Goal: Information Seeking & Learning: Check status

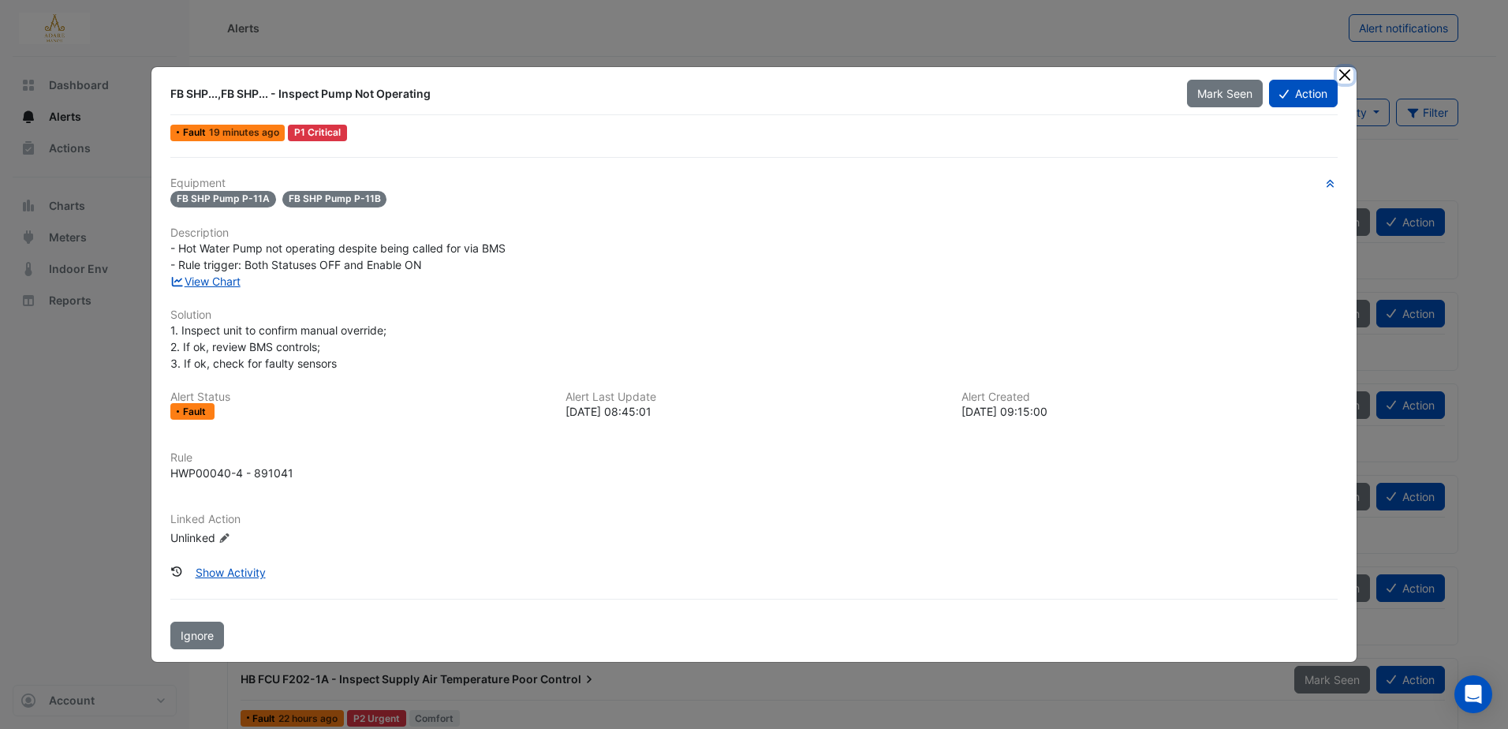
click at [1347, 67] on button "Close" at bounding box center [1344, 75] width 17 height 17
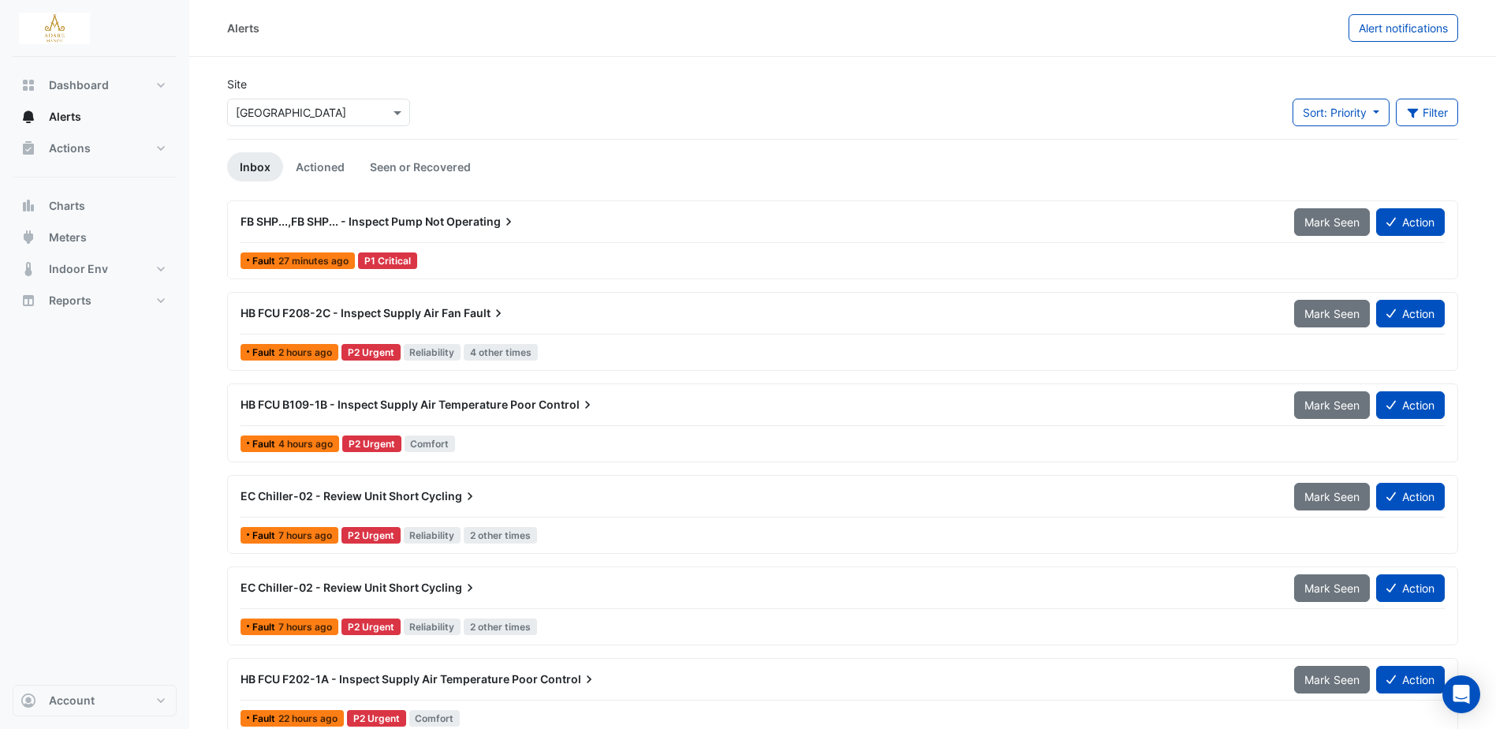
click at [459, 222] on span "Operating" at bounding box center [481, 222] width 70 height 16
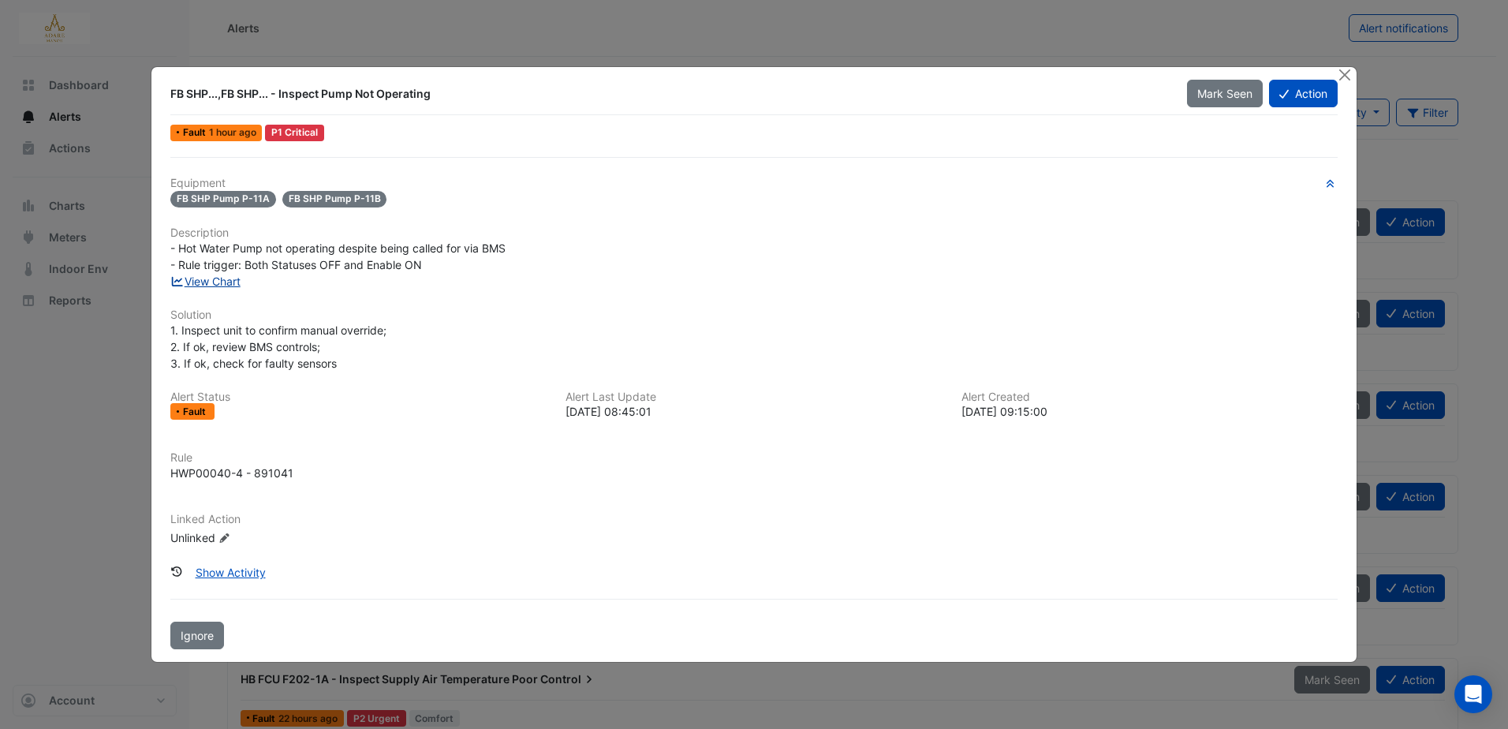
click at [227, 280] on link "View Chart" at bounding box center [205, 280] width 70 height 13
click at [1336, 80] on button "Close" at bounding box center [1344, 75] width 17 height 17
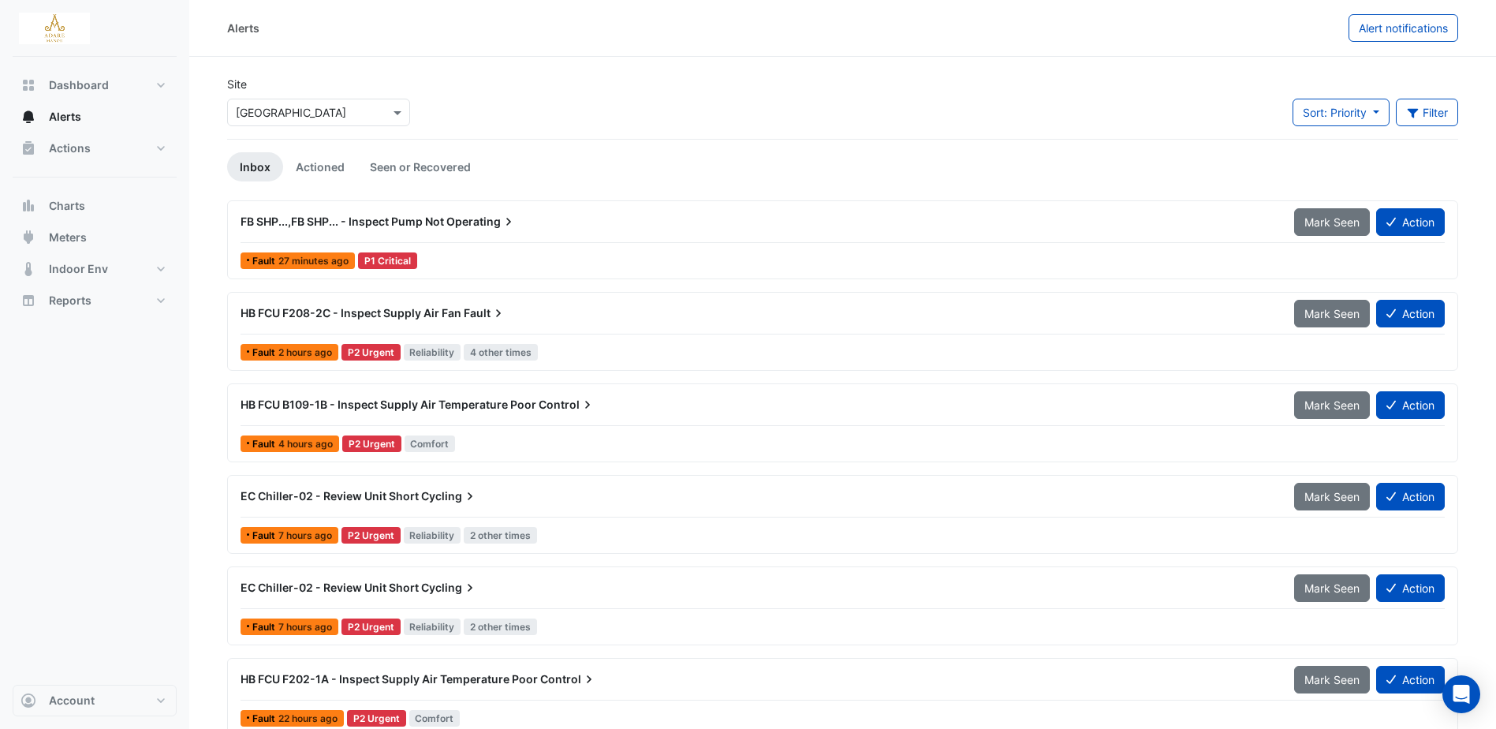
click at [388, 310] on span "HB FCU F208-2C - Inspect Supply Air Fan" at bounding box center [350, 312] width 221 height 13
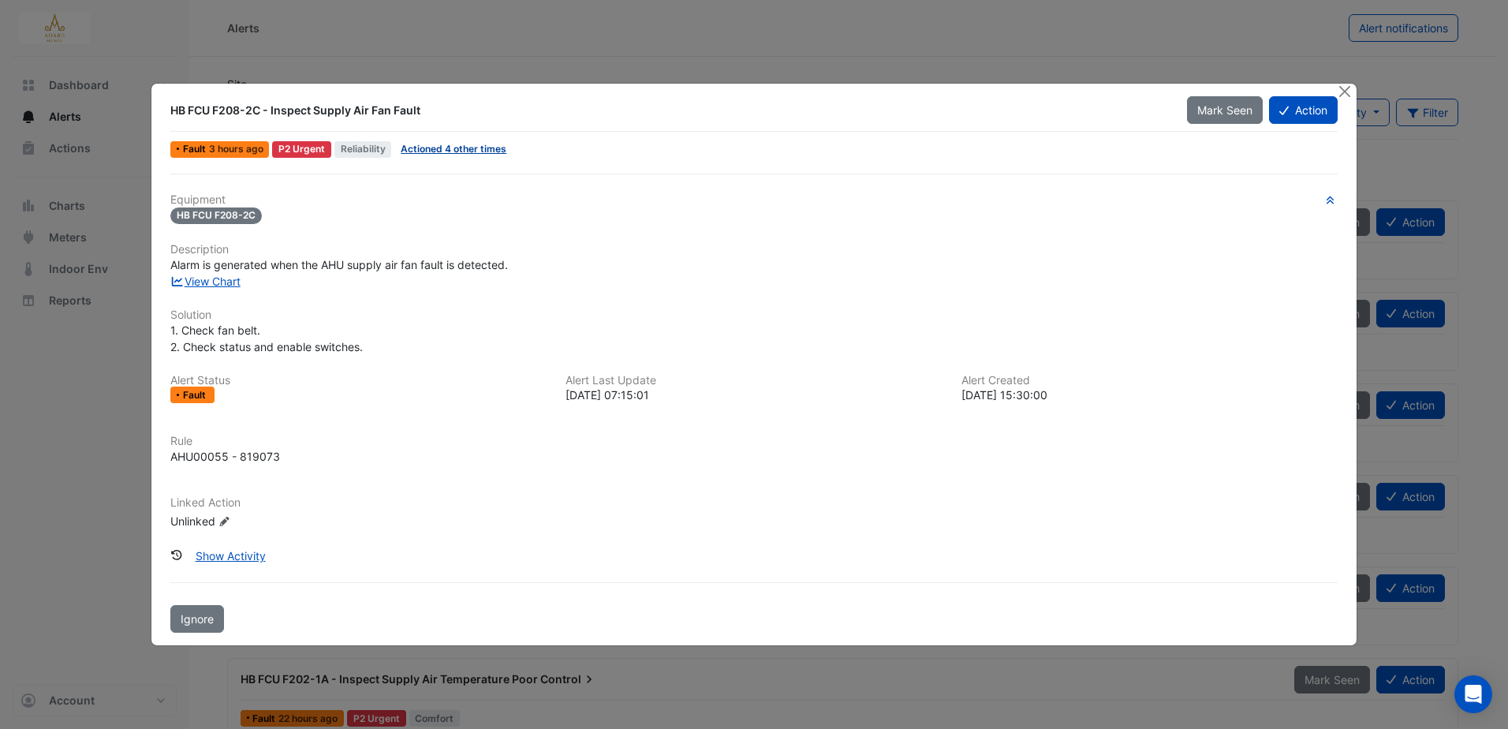
click at [483, 147] on link "Actioned 4 other times" at bounding box center [454, 149] width 106 height 12
click at [221, 280] on link "View Chart" at bounding box center [205, 280] width 70 height 13
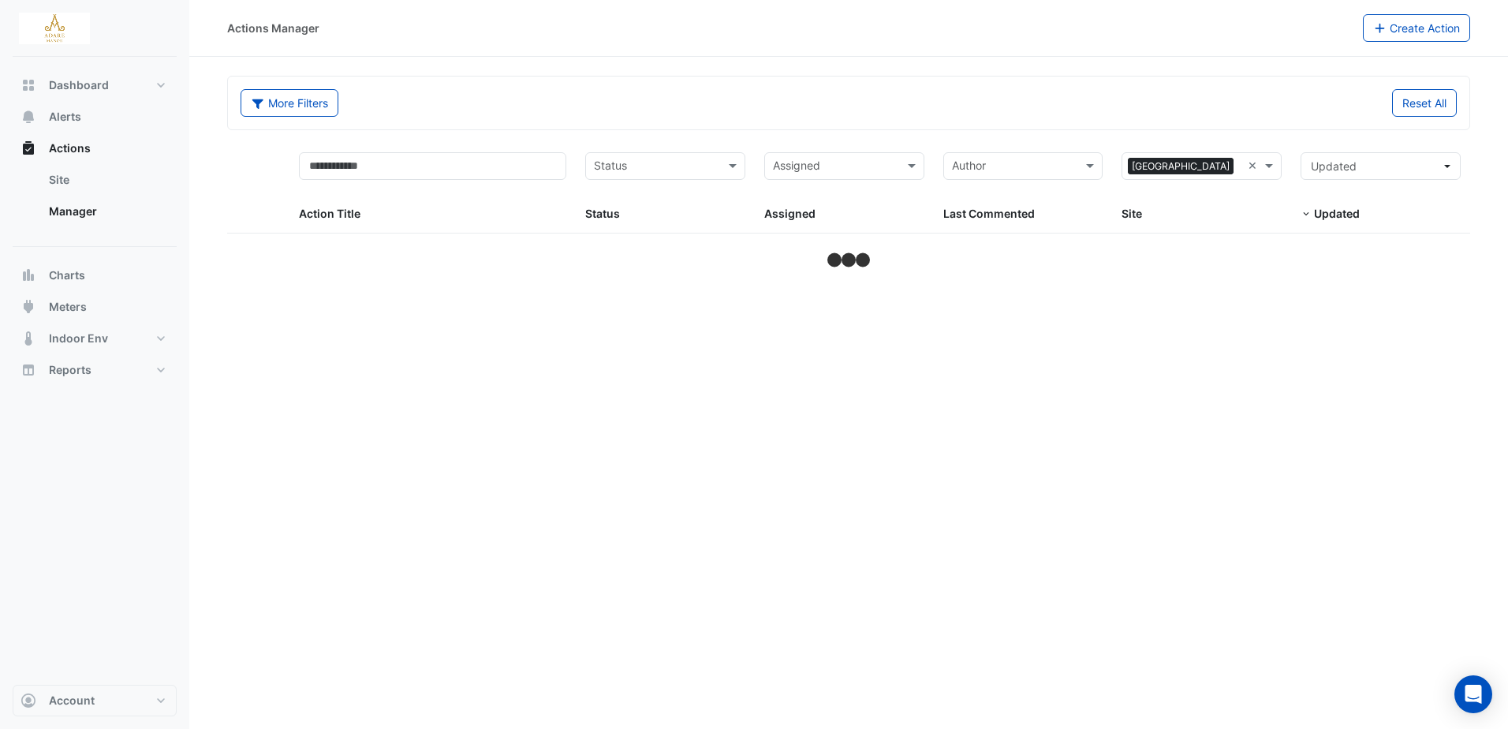
select select "***"
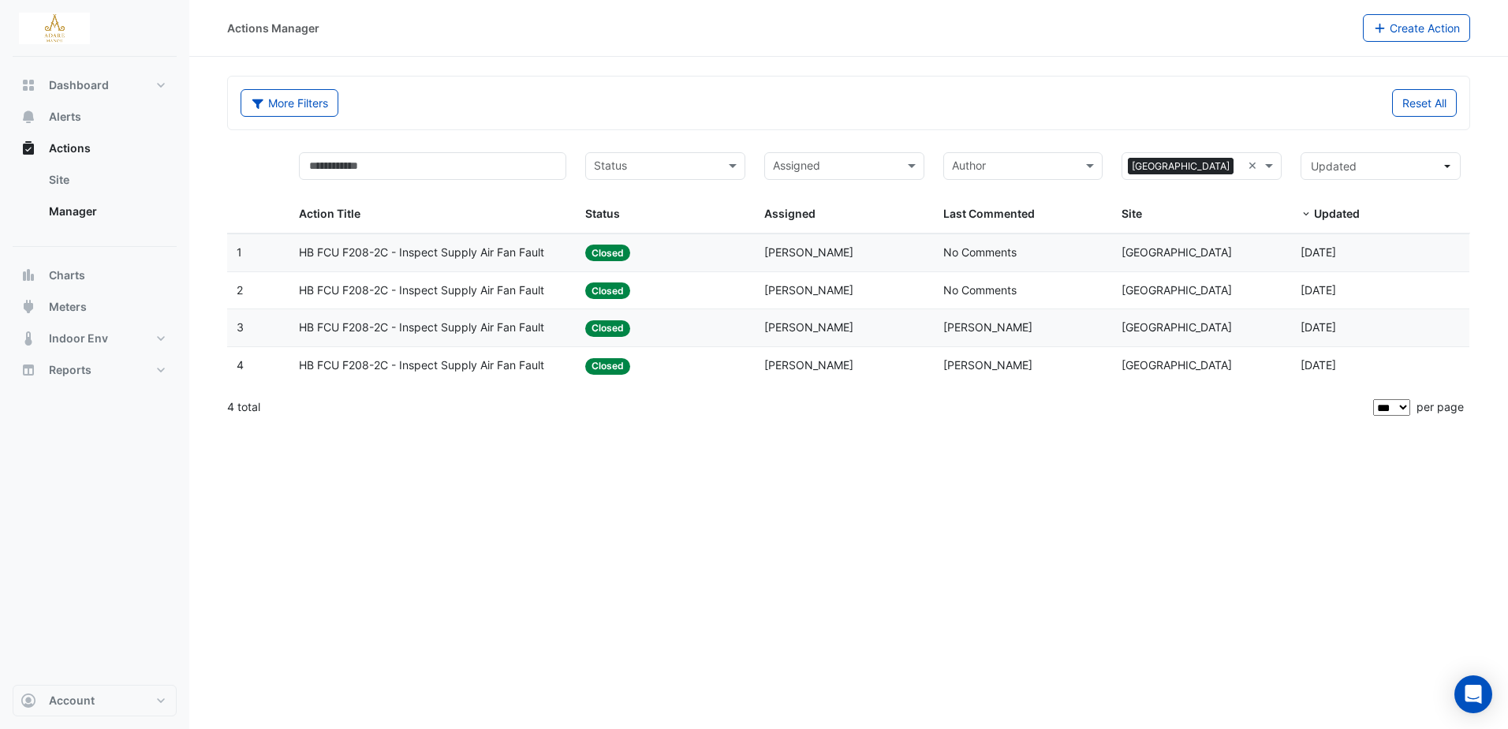
click at [469, 255] on span "HB FCU F208-2C - Inspect Supply Air Fan Fault" at bounding box center [421, 253] width 245 height 18
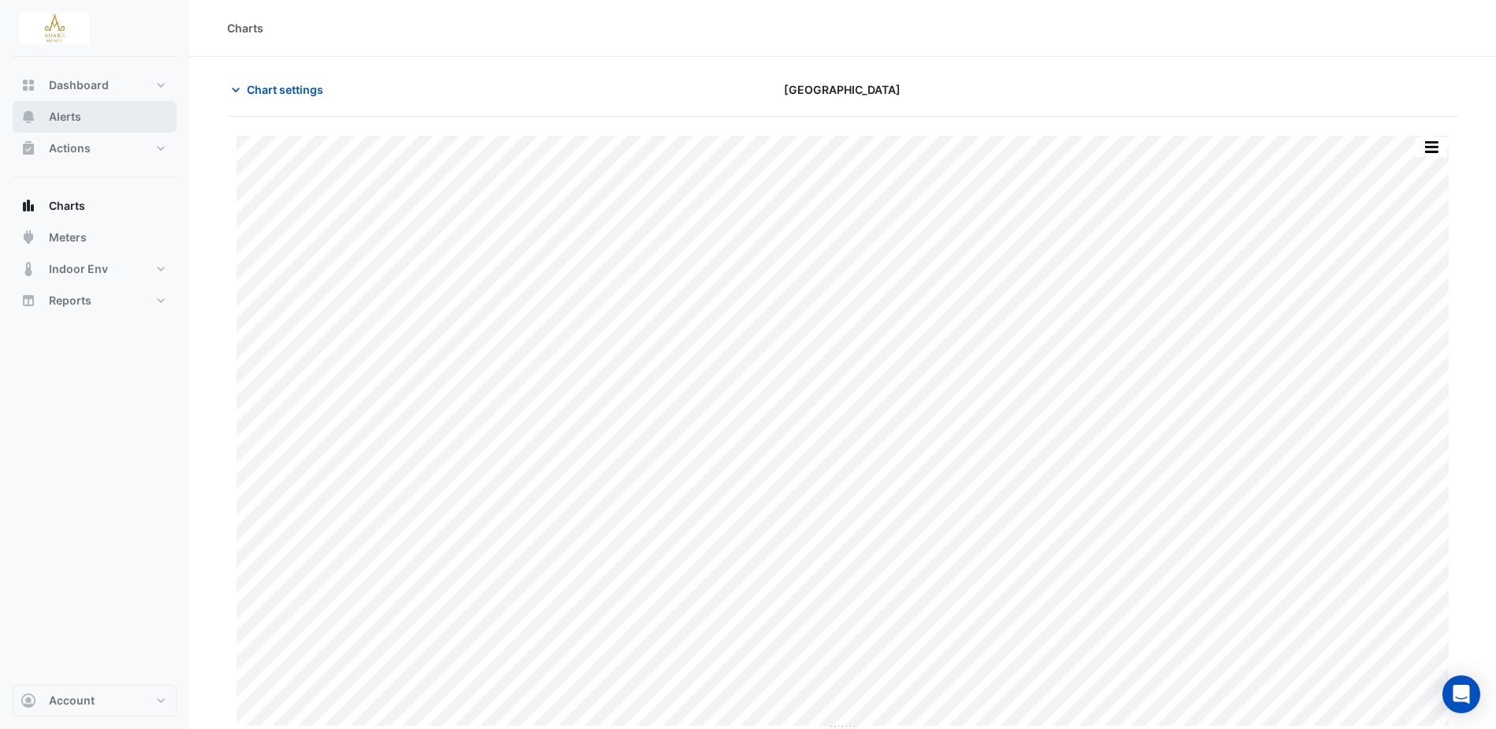
click at [73, 117] on span "Alerts" at bounding box center [65, 117] width 32 height 16
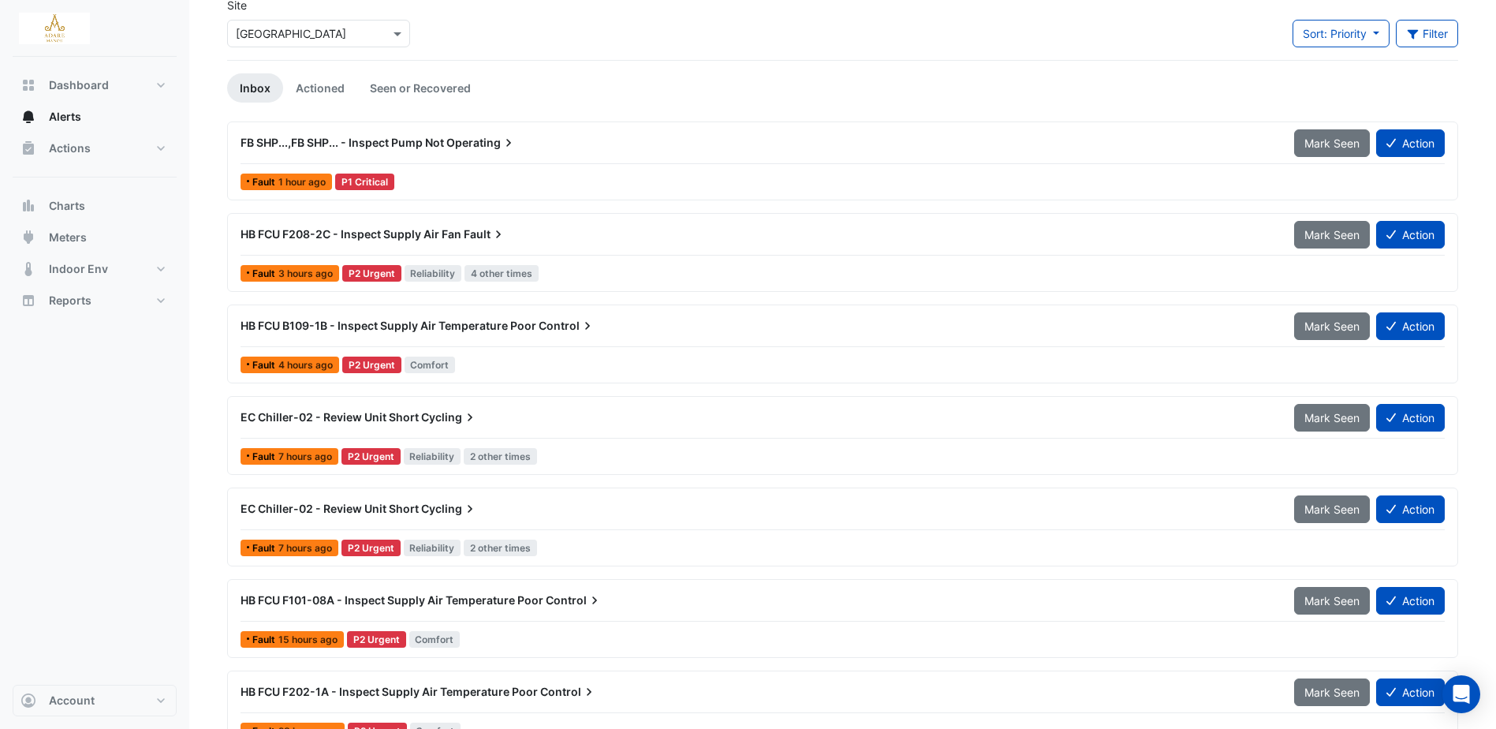
scroll to position [158, 0]
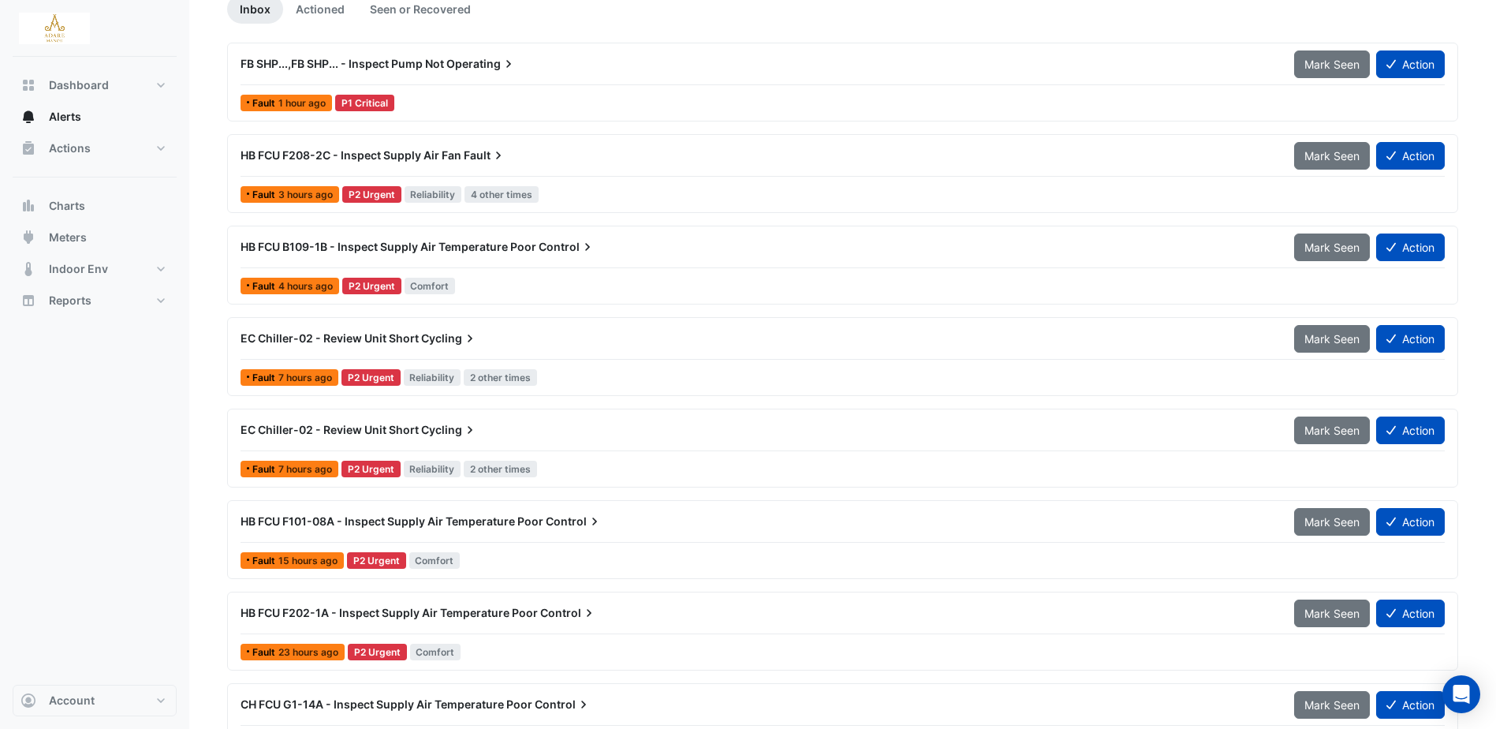
click at [423, 339] on span "Cycling" at bounding box center [449, 338] width 57 height 16
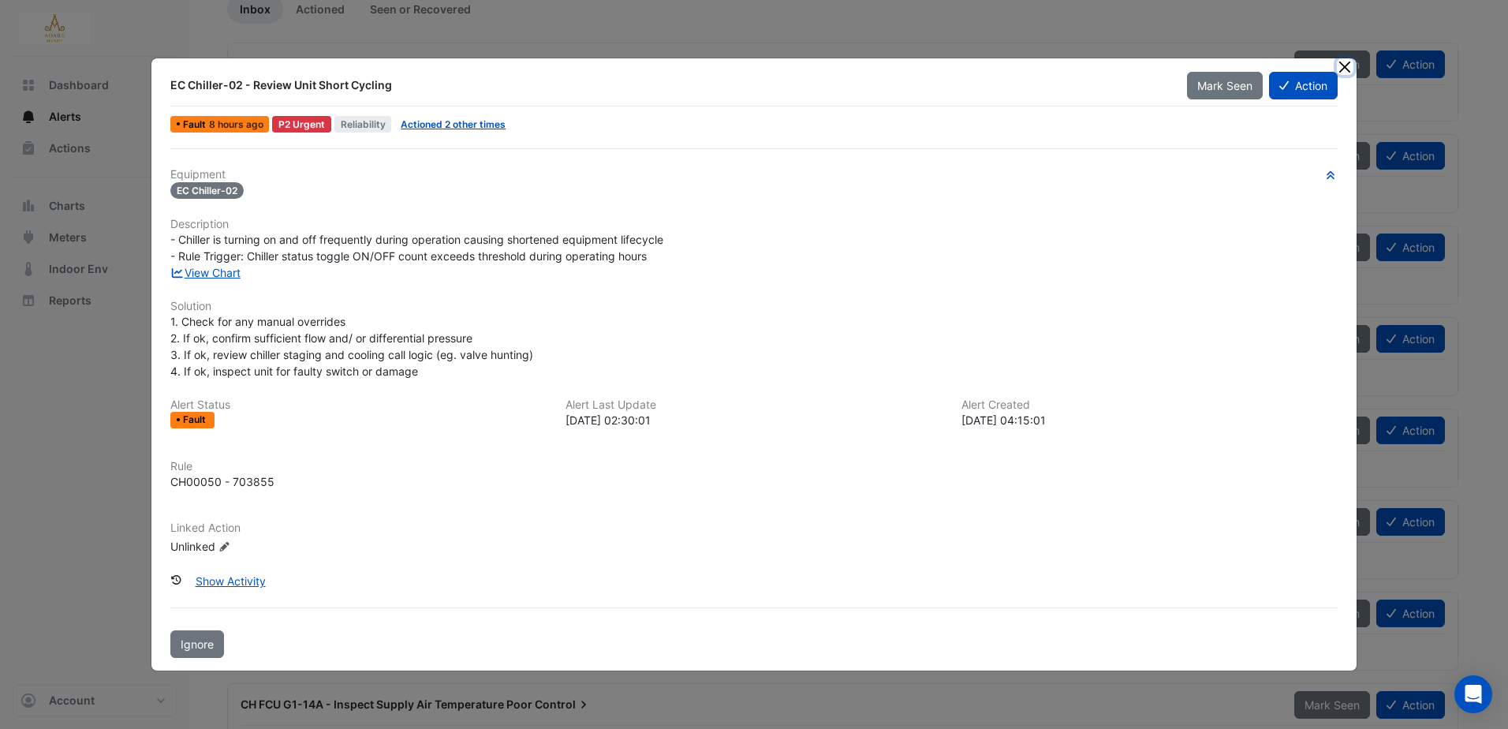
click at [1349, 69] on button "Close" at bounding box center [1344, 66] width 17 height 17
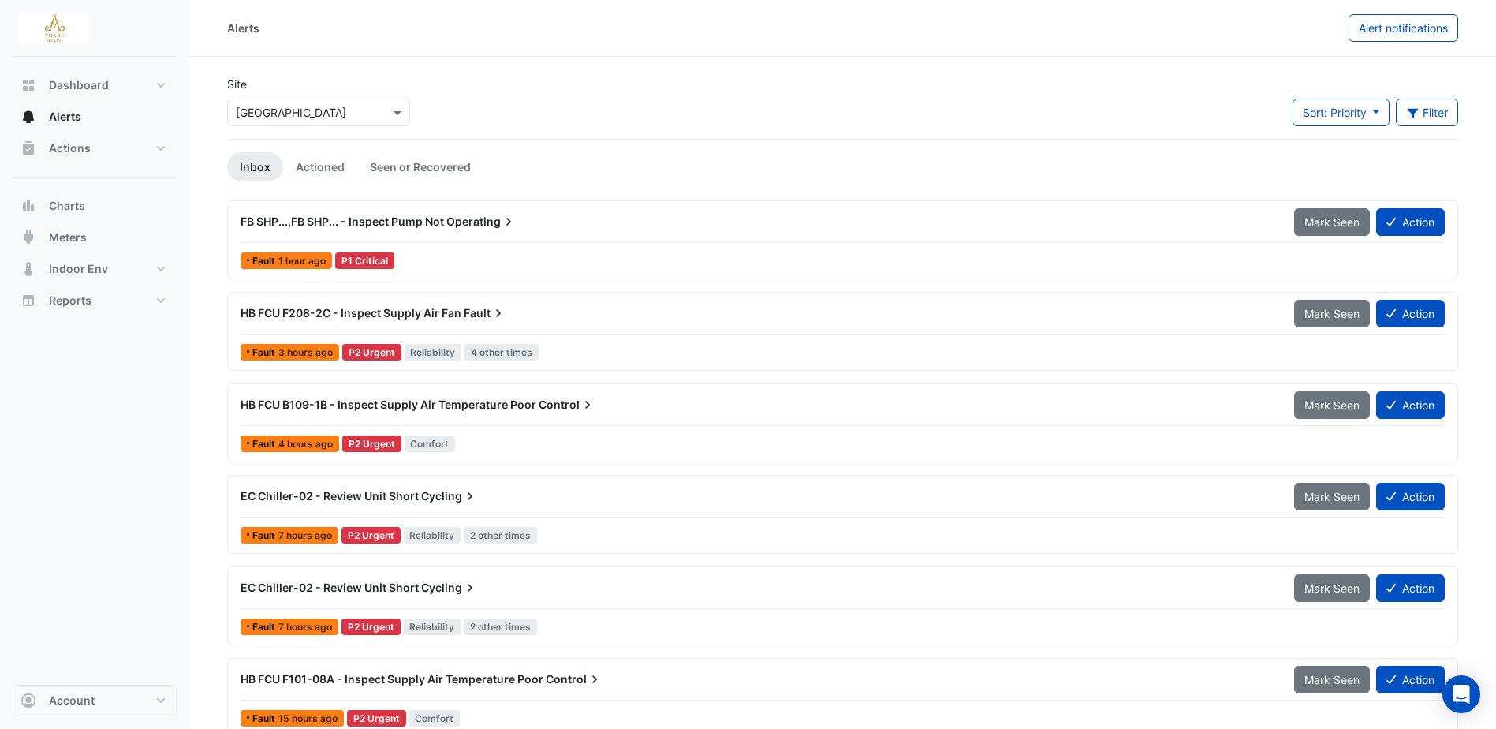
click at [435, 224] on span "FB SHP...,FB SHP... - Inspect Pump Not" at bounding box center [341, 220] width 203 height 13
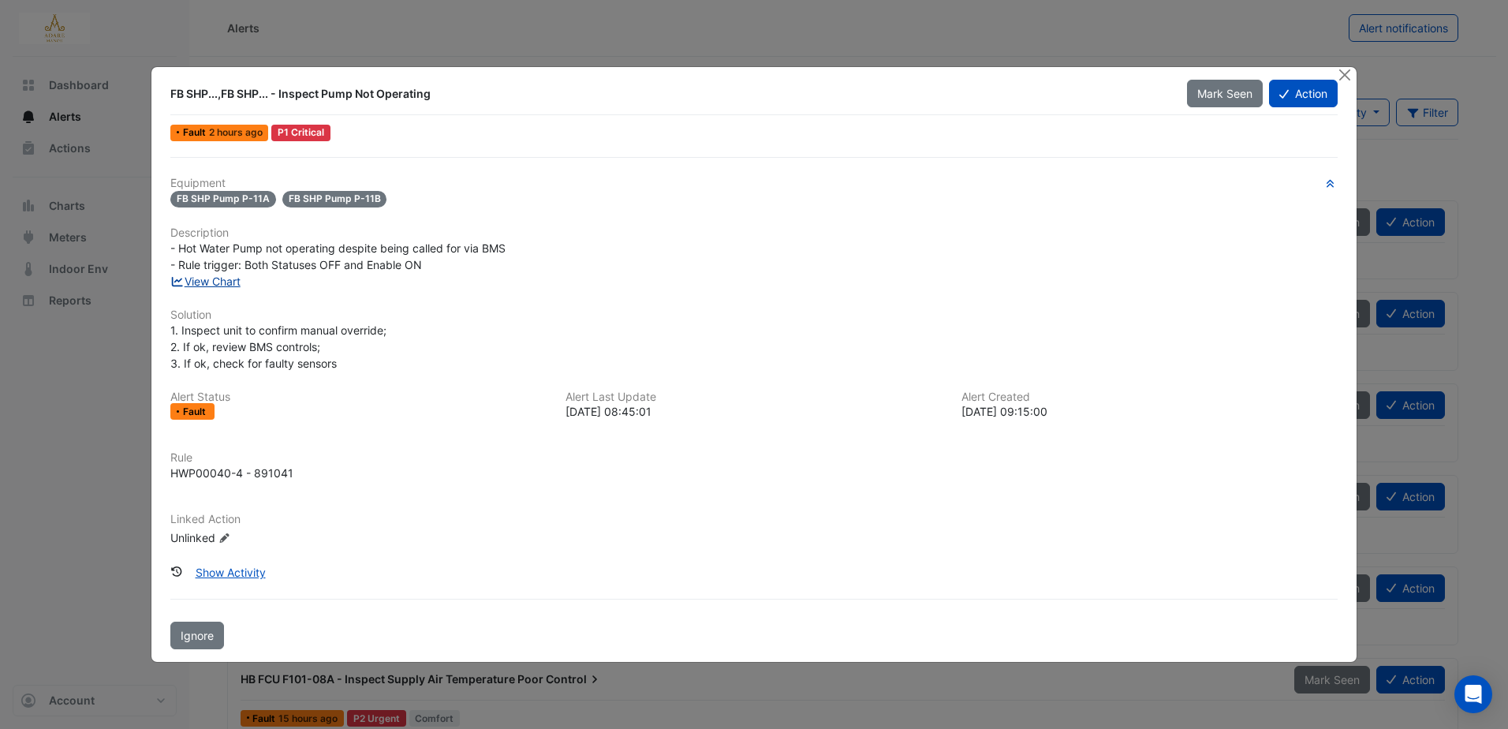
click at [230, 283] on link "View Chart" at bounding box center [205, 280] width 70 height 13
click at [1349, 76] on button "Close" at bounding box center [1344, 75] width 17 height 17
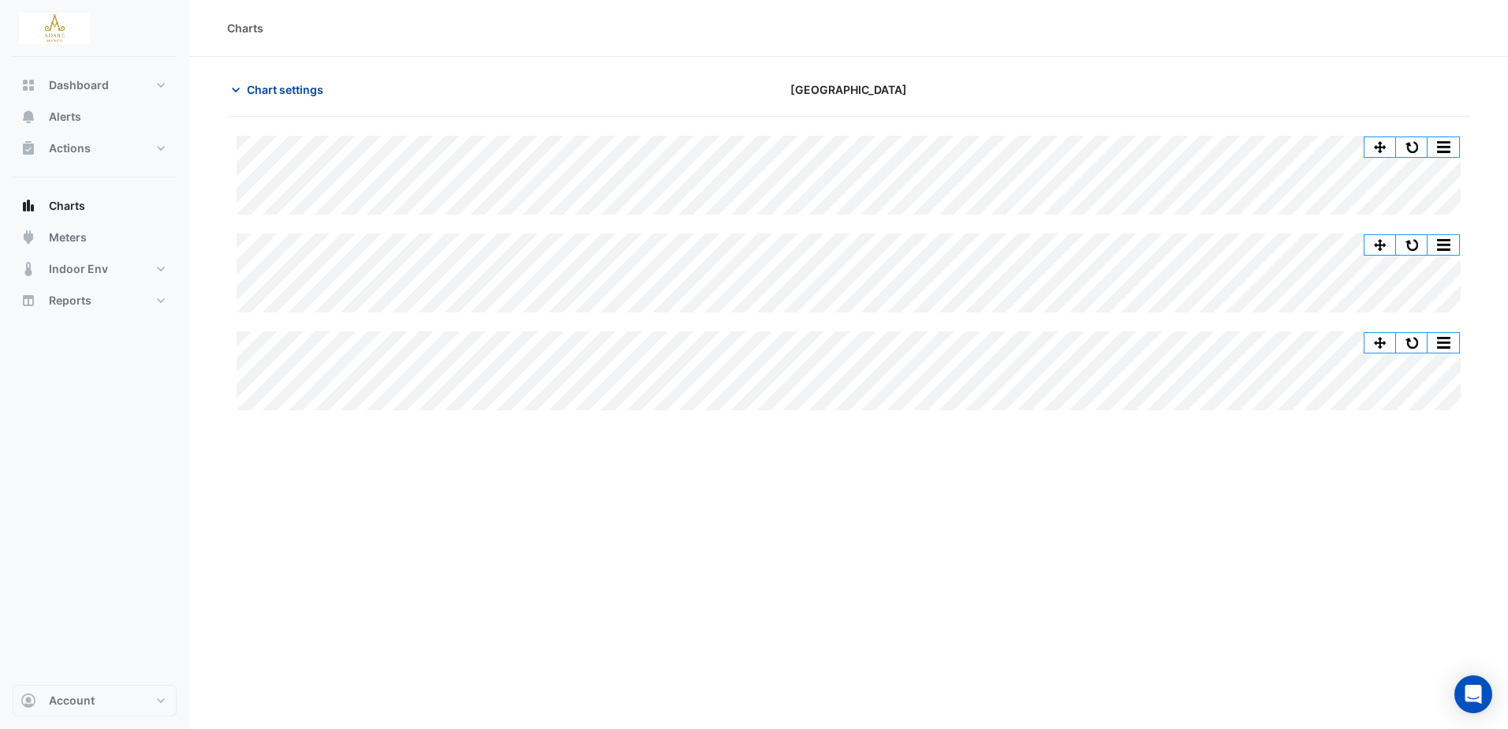
click at [263, 86] on span "Chart settings" at bounding box center [285, 89] width 76 height 17
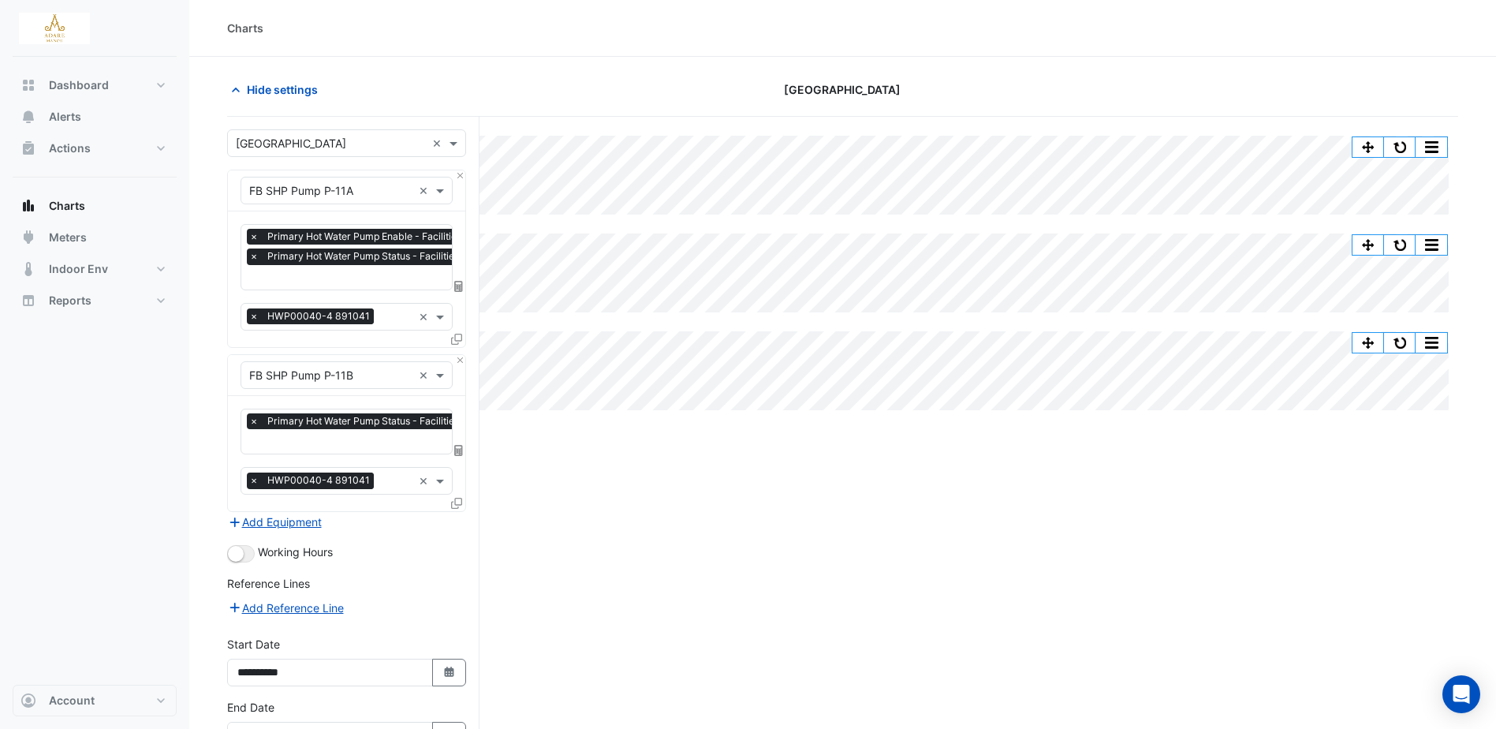
click at [536, 108] on div "Hide settings [GEOGRAPHIC_DATA]" at bounding box center [842, 96] width 1231 height 41
click at [595, 80] on div "Hide settings" at bounding box center [426, 90] width 416 height 28
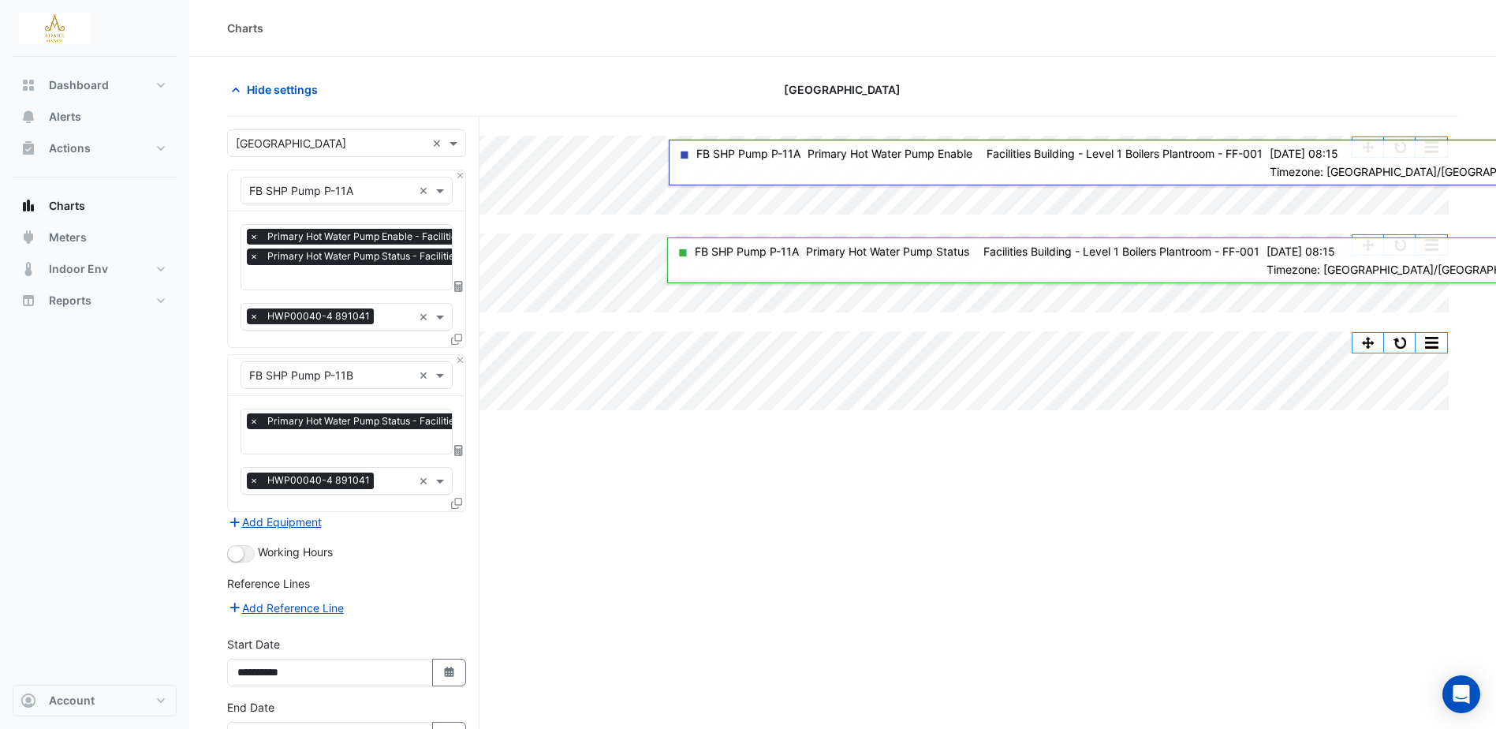
click at [1249, 600] on div "Split by Equip Split All Split None Print Save as JPEG Save as PNG Pivot Data T…" at bounding box center [842, 475] width 1231 height 716
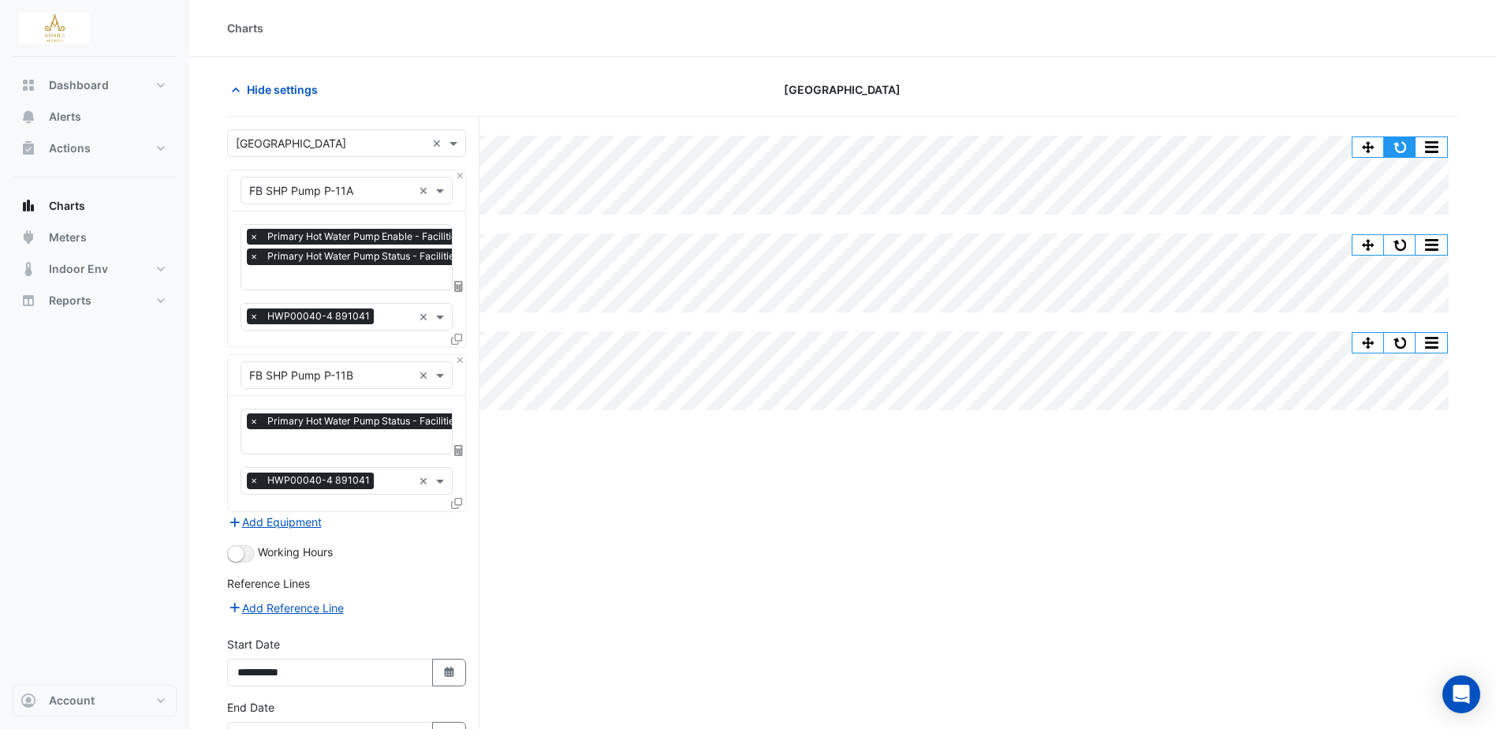
click at [1398, 147] on button "button" at bounding box center [1400, 147] width 32 height 20
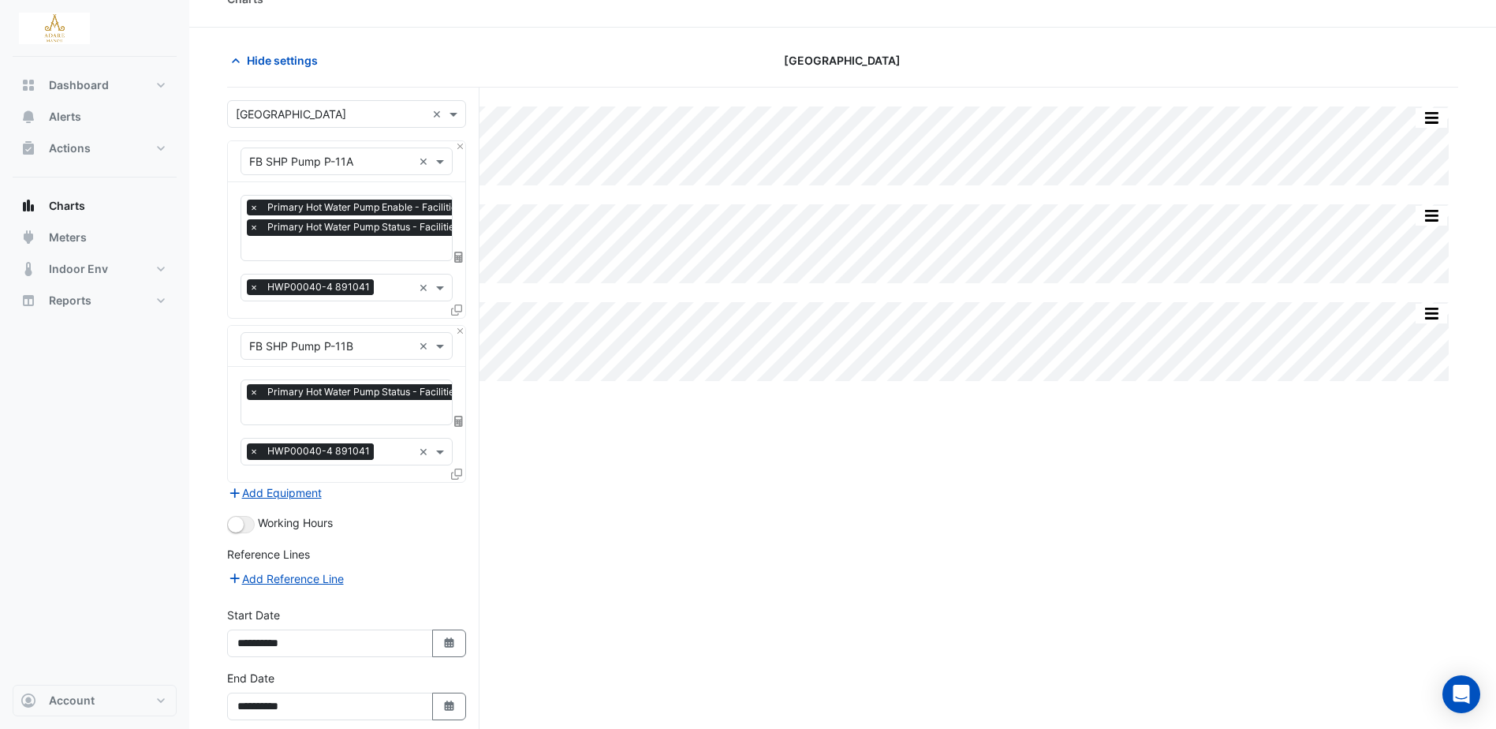
scroll to position [79, 0]
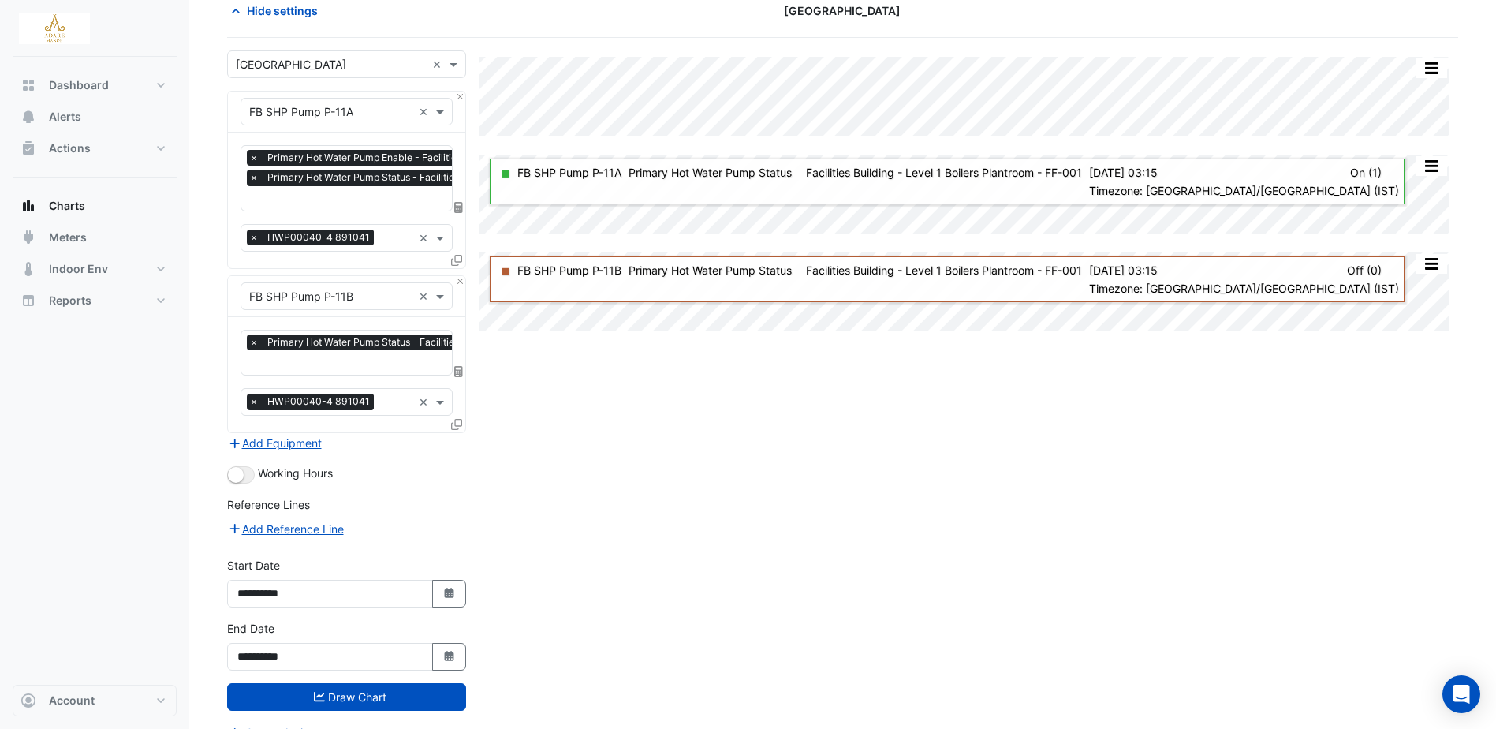
click at [550, 18] on div "Hide settings" at bounding box center [426, 11] width 416 height 28
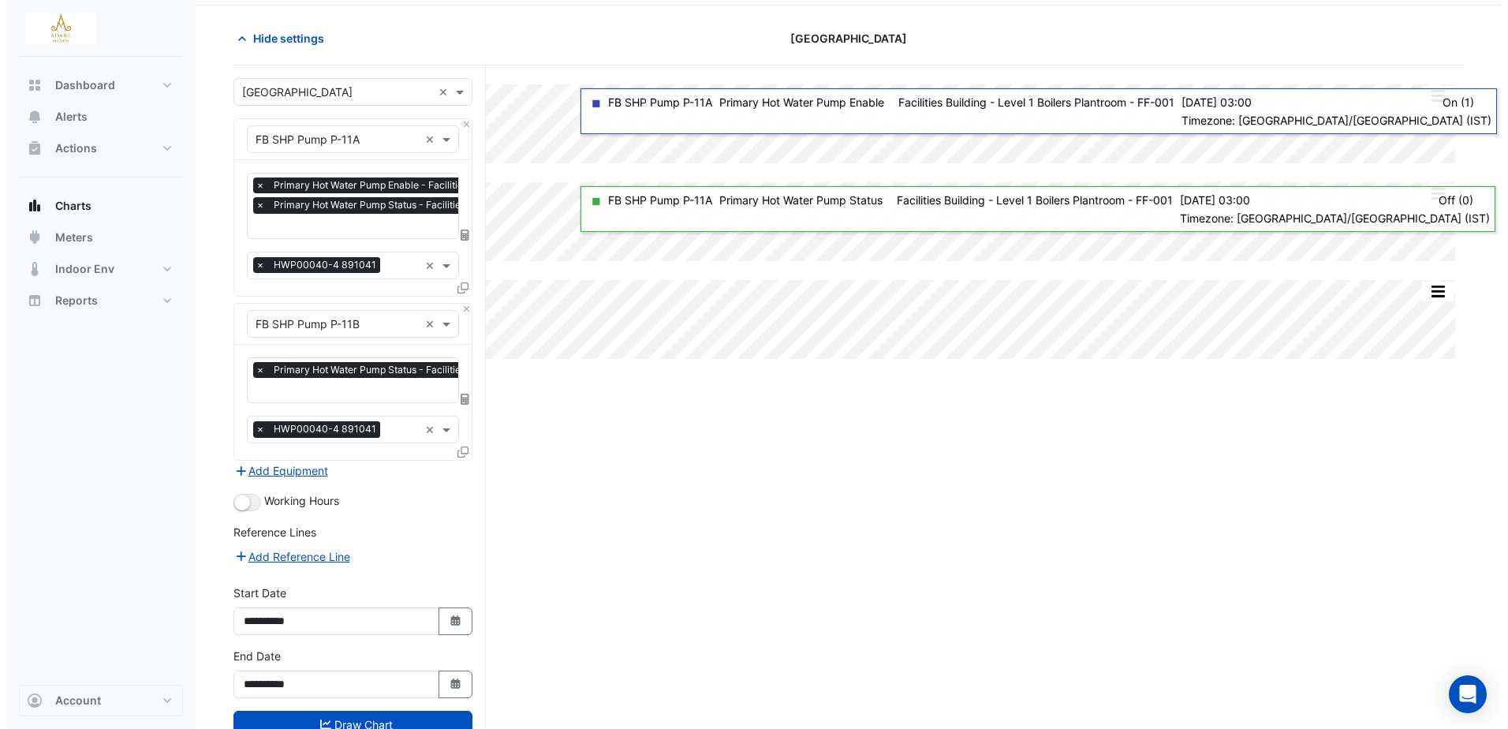
scroll to position [0, 0]
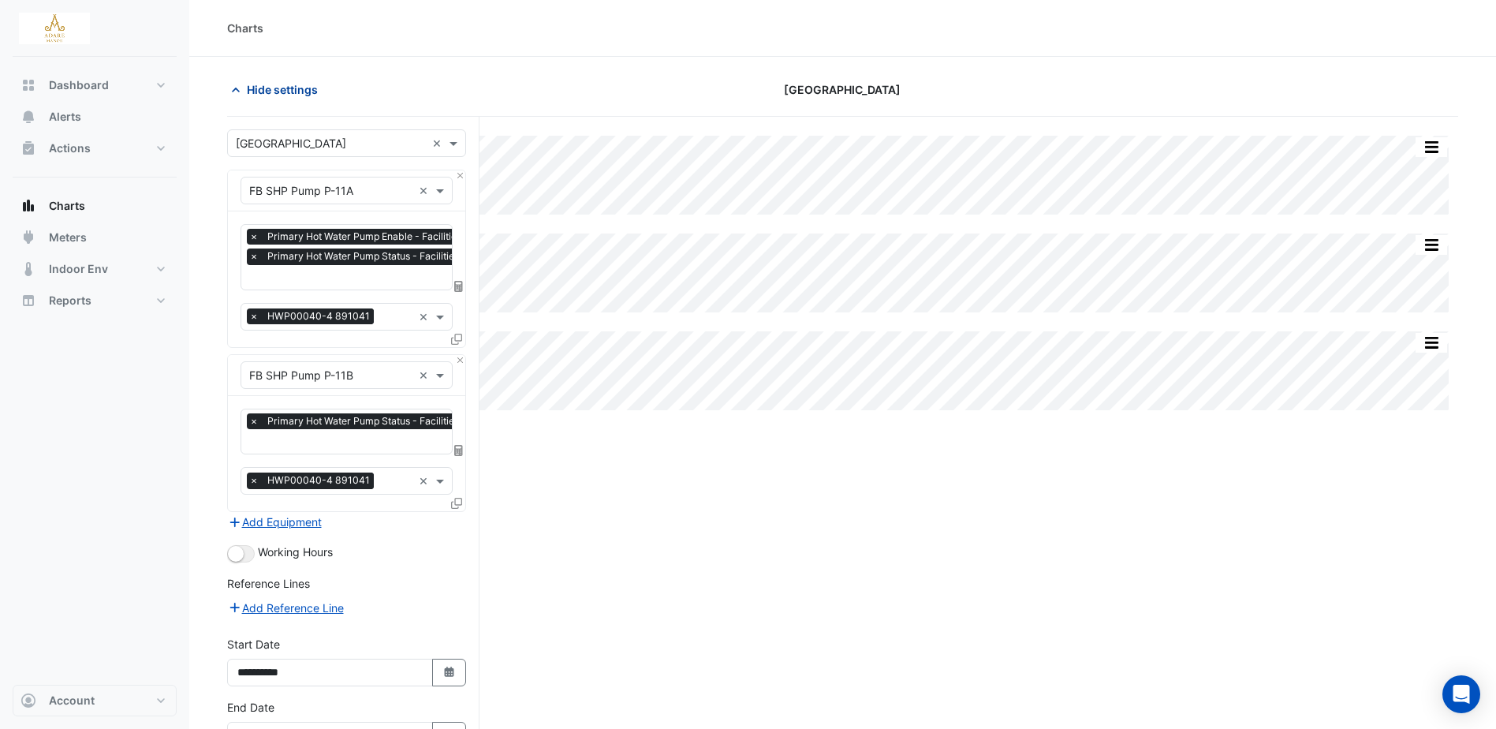
click at [236, 88] on icon "button" at bounding box center [236, 90] width 16 height 16
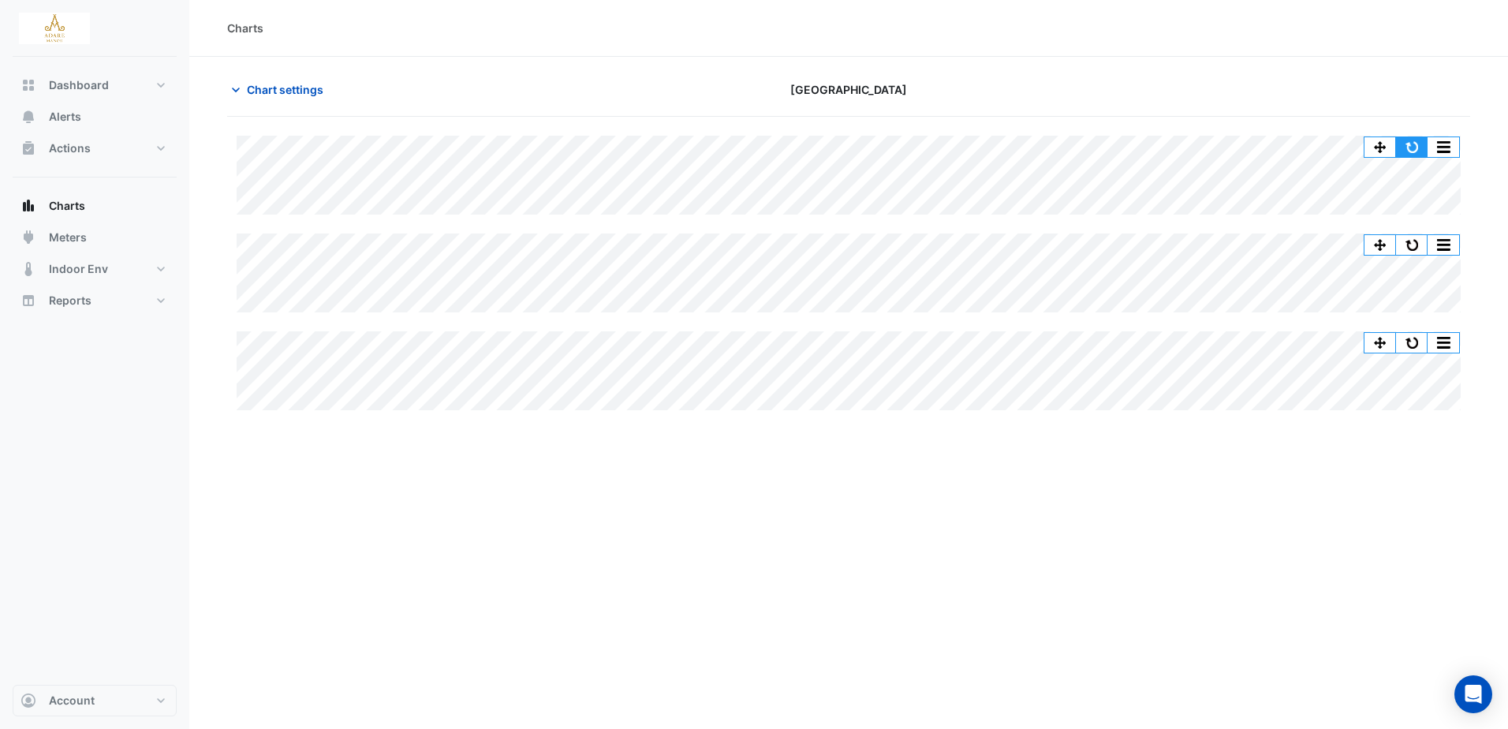
click at [1408, 144] on button "button" at bounding box center [1412, 147] width 32 height 20
click at [1413, 145] on button "button" at bounding box center [1412, 147] width 32 height 20
click at [1412, 144] on button "button" at bounding box center [1412, 147] width 32 height 20
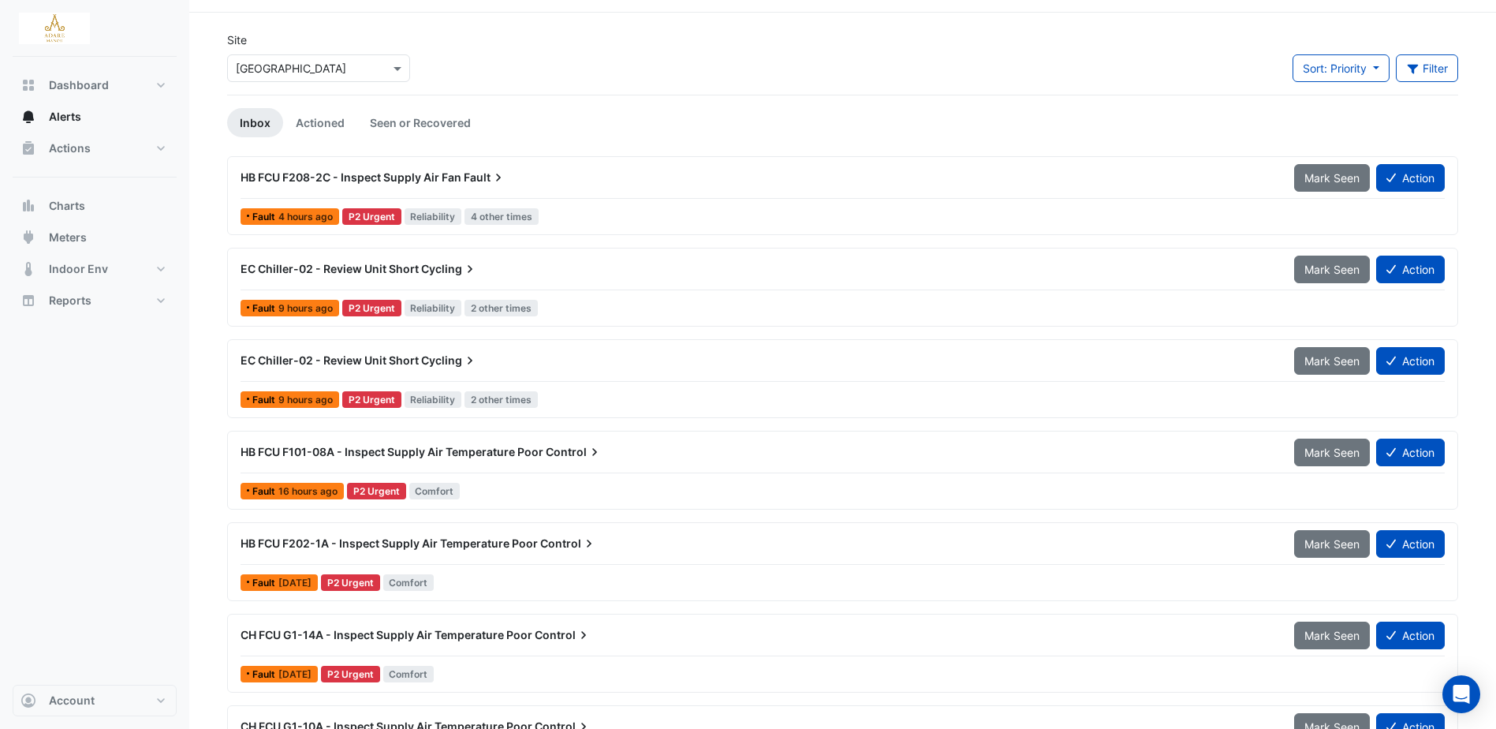
scroll to position [79, 0]
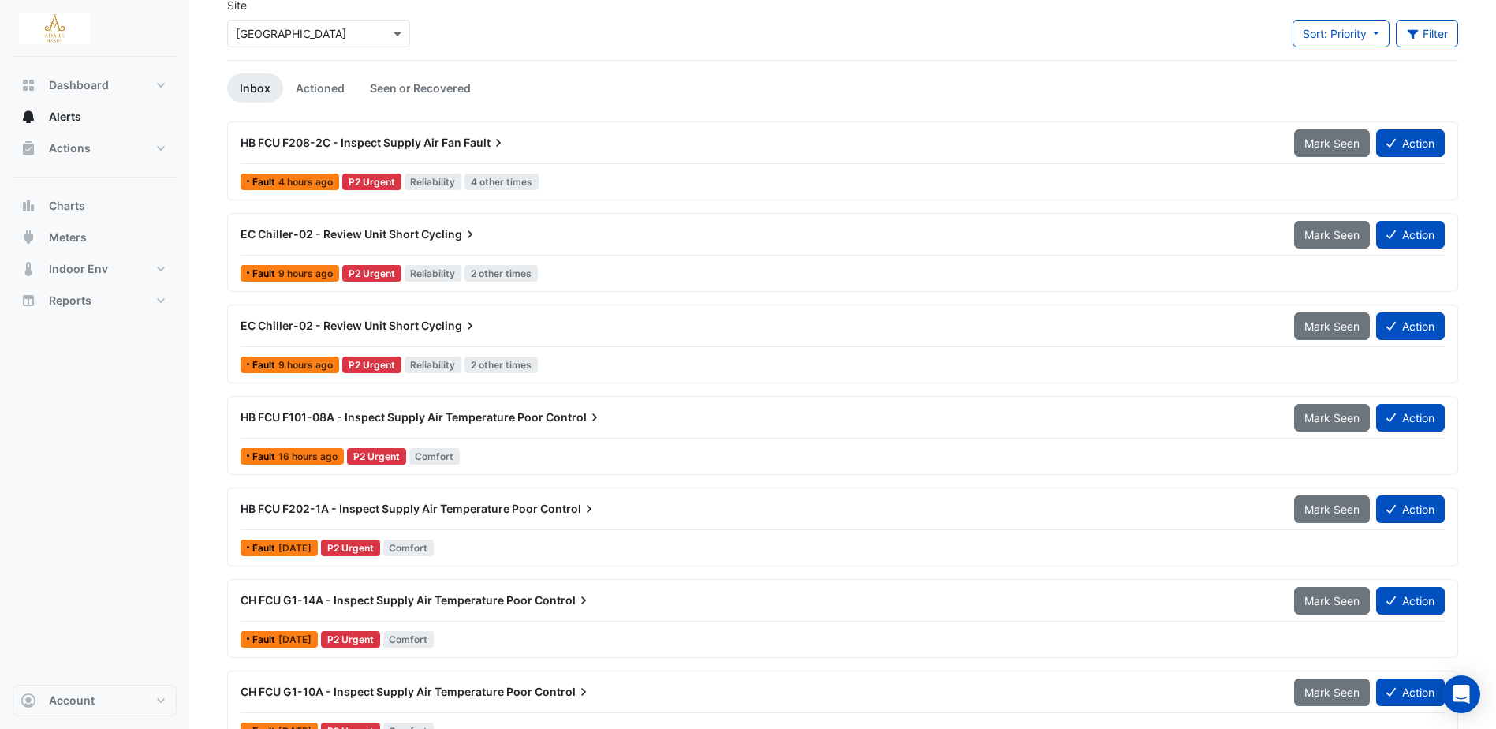
click at [412, 233] on span "EC Chiller-02 - Review Unit Short" at bounding box center [329, 233] width 178 height 13
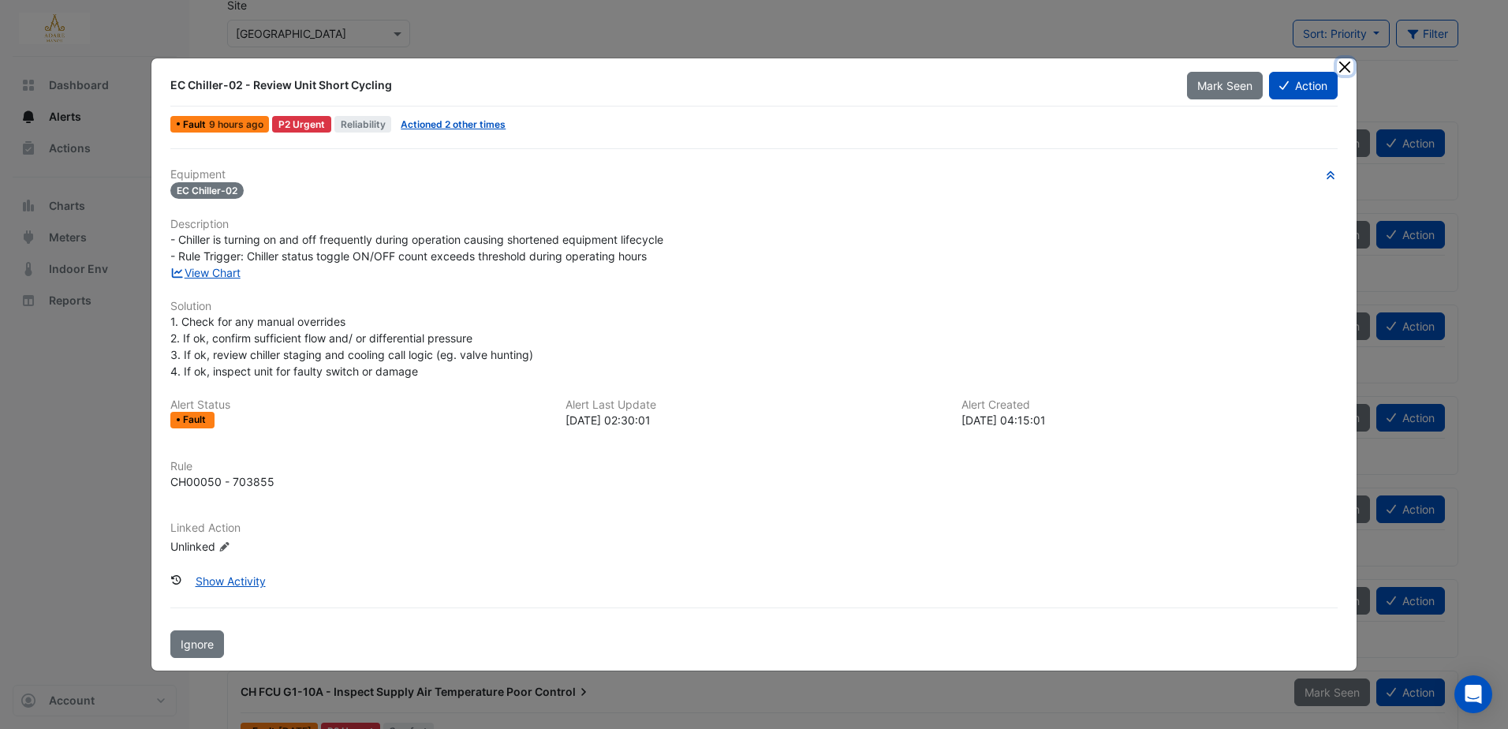
click at [1347, 72] on button "Close" at bounding box center [1344, 66] width 17 height 17
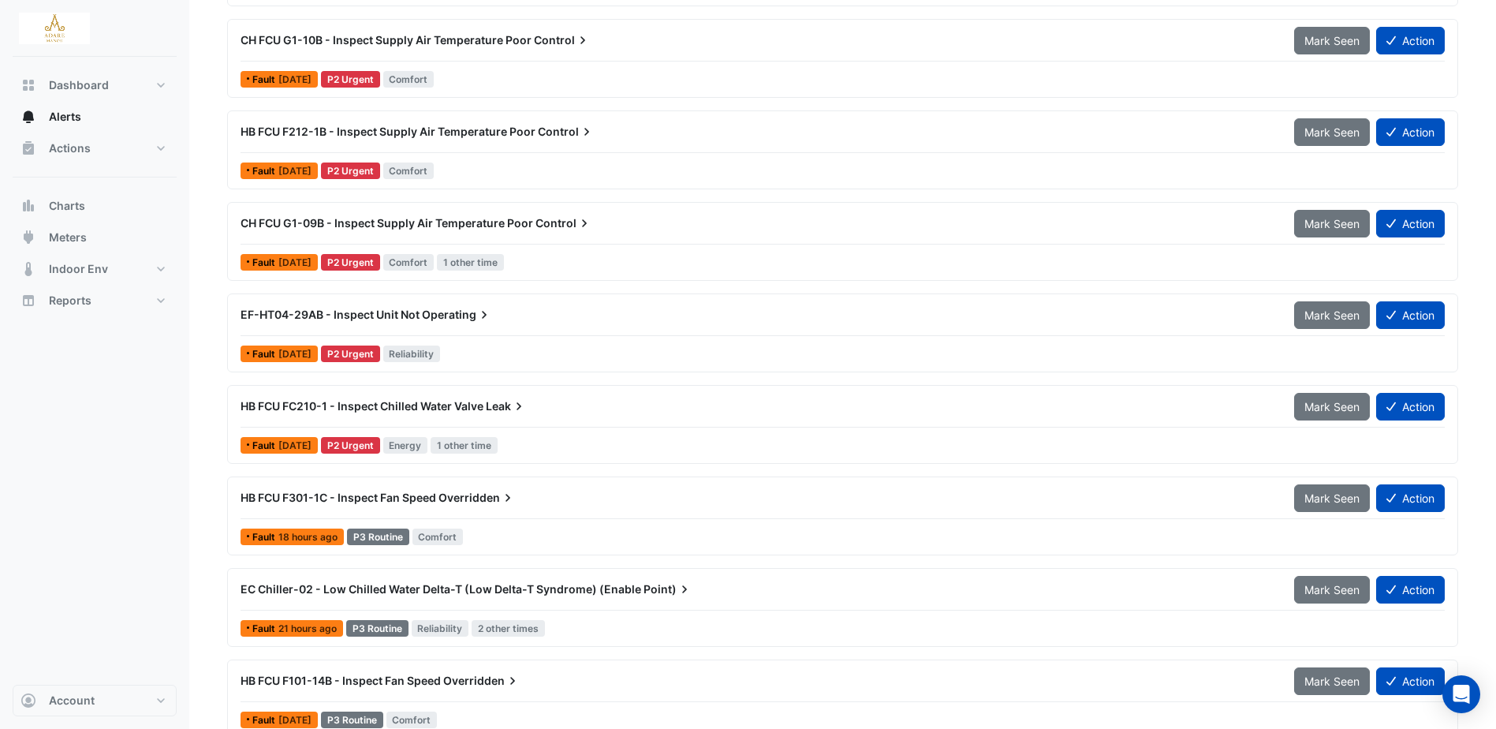
scroll to position [867, 0]
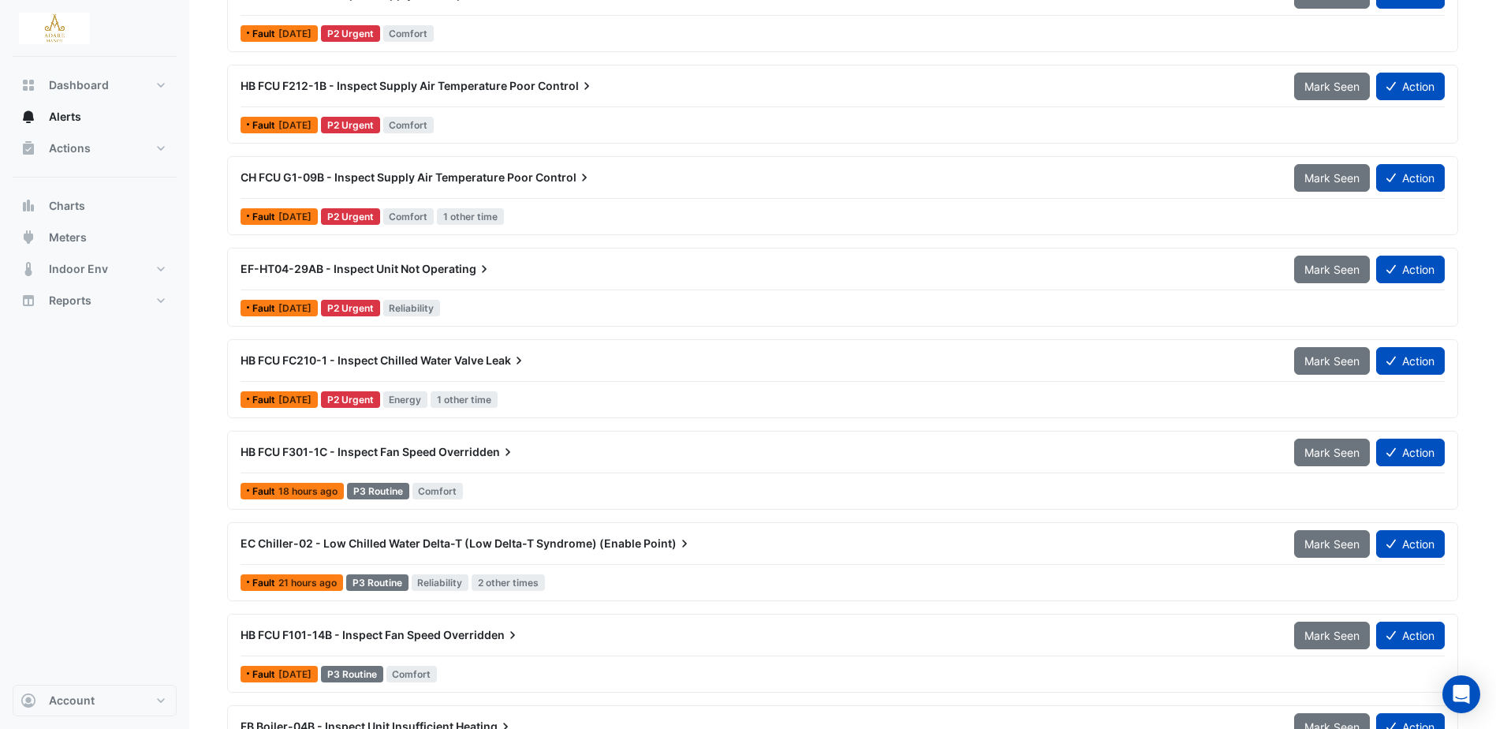
click at [376, 449] on span "HB FCU F301-1C - Inspect Fan Speed" at bounding box center [338, 451] width 196 height 13
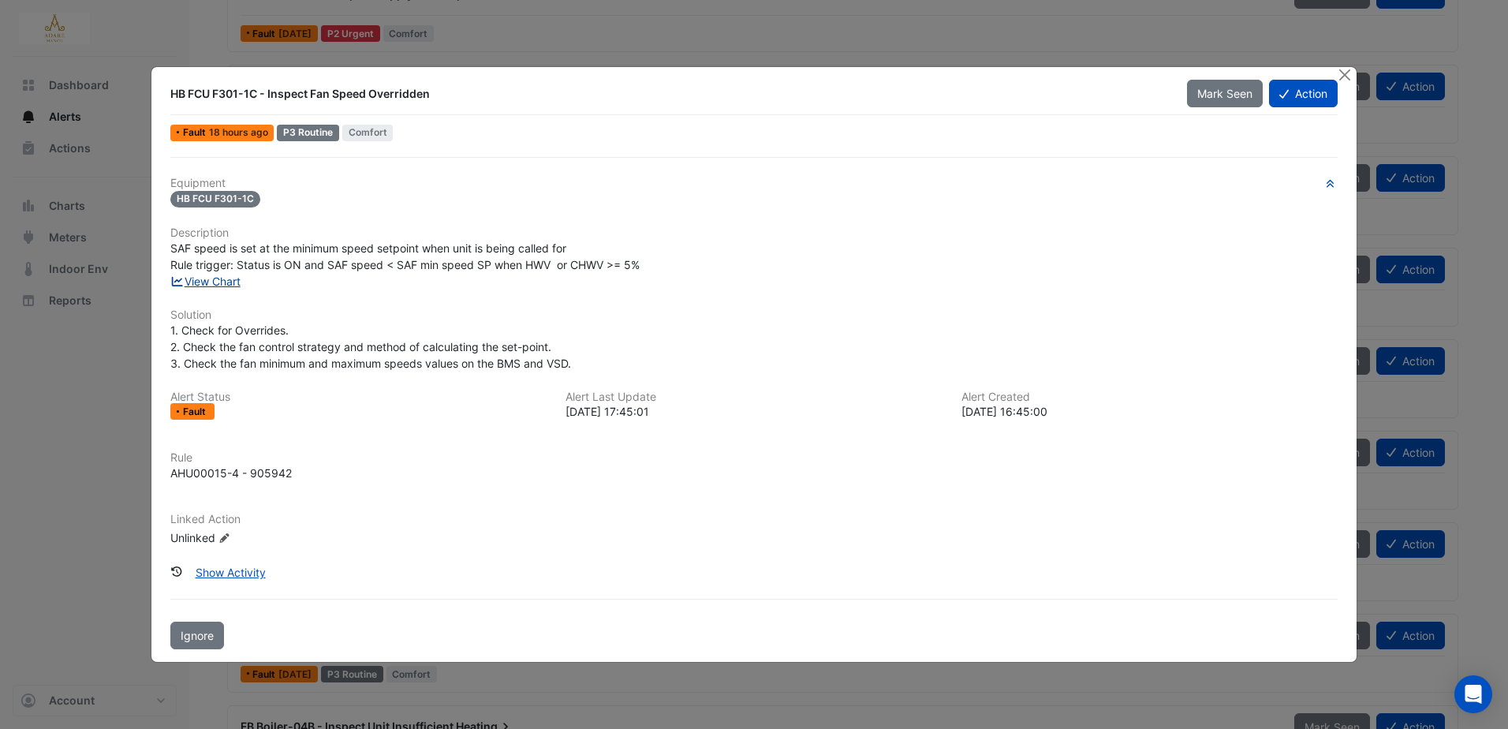
click at [233, 278] on link "View Chart" at bounding box center [205, 280] width 70 height 13
click at [584, 69] on div "HB FCU F301-1C - Inspect Fan Speed Overridden Mark Seen Action Fault 18 hours a…" at bounding box center [753, 364] width 1205 height 595
click at [1350, 80] on button "Close" at bounding box center [1344, 75] width 17 height 17
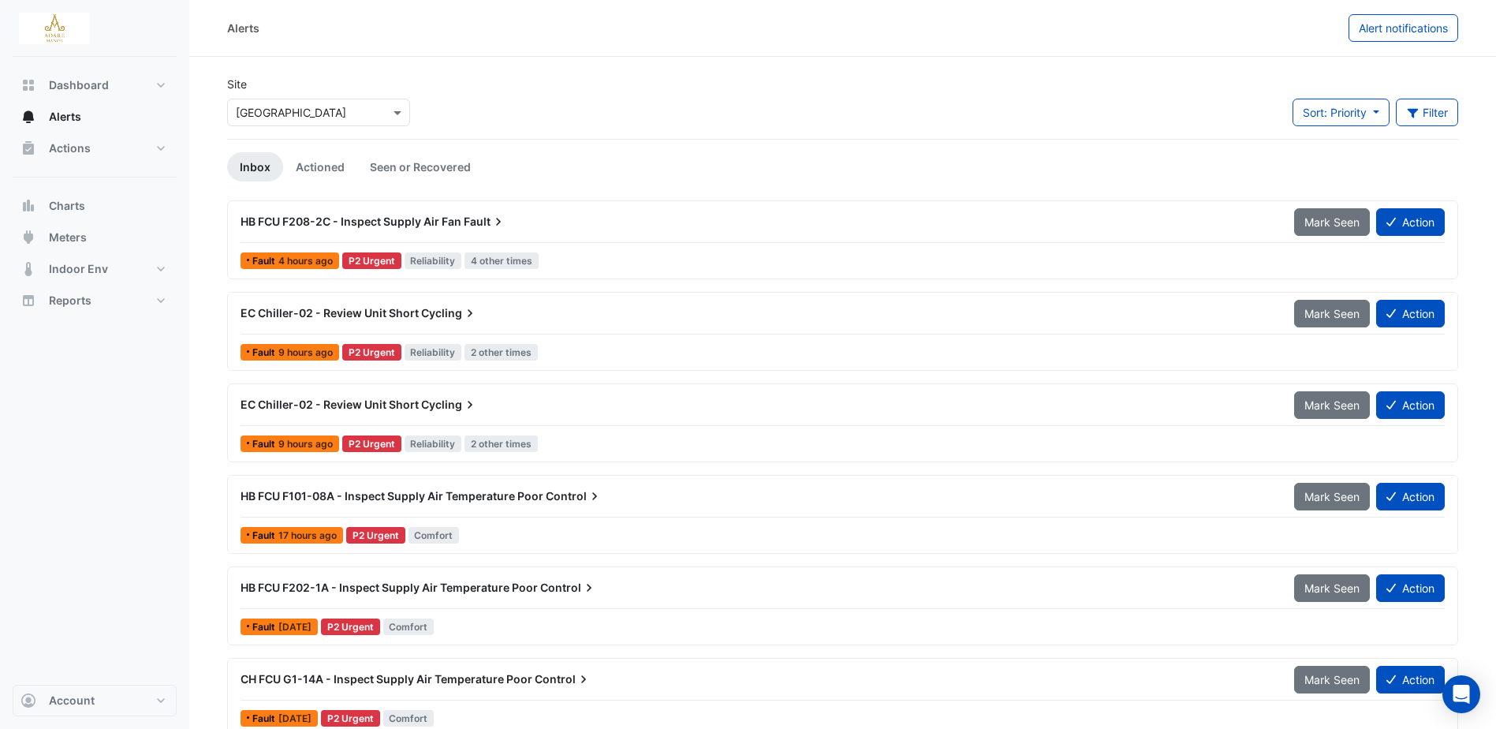
click at [428, 217] on span "HB FCU F208-2C - Inspect Supply Air Fan" at bounding box center [350, 220] width 221 height 13
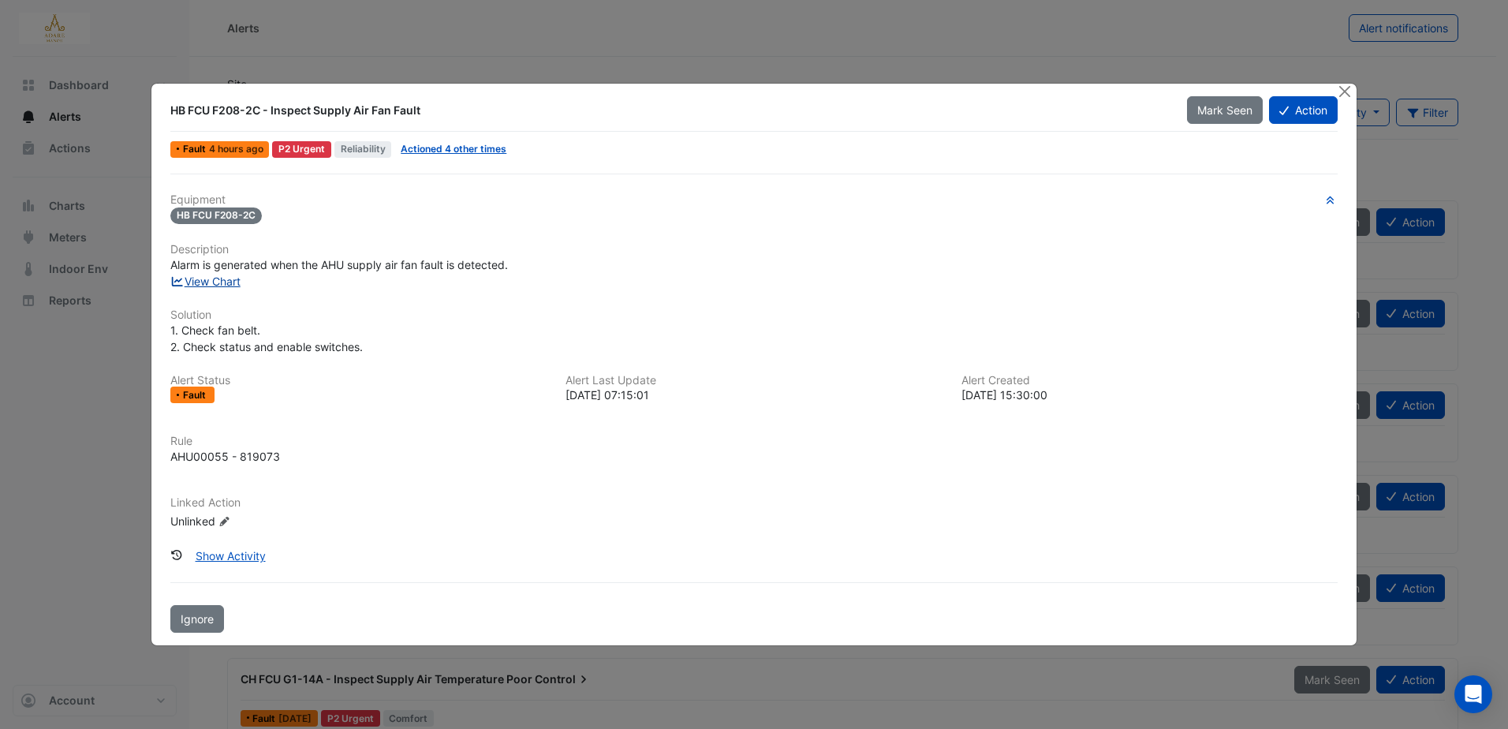
click at [221, 280] on link "View Chart" at bounding box center [205, 280] width 70 height 13
click at [1342, 90] on button "Close" at bounding box center [1344, 92] width 17 height 17
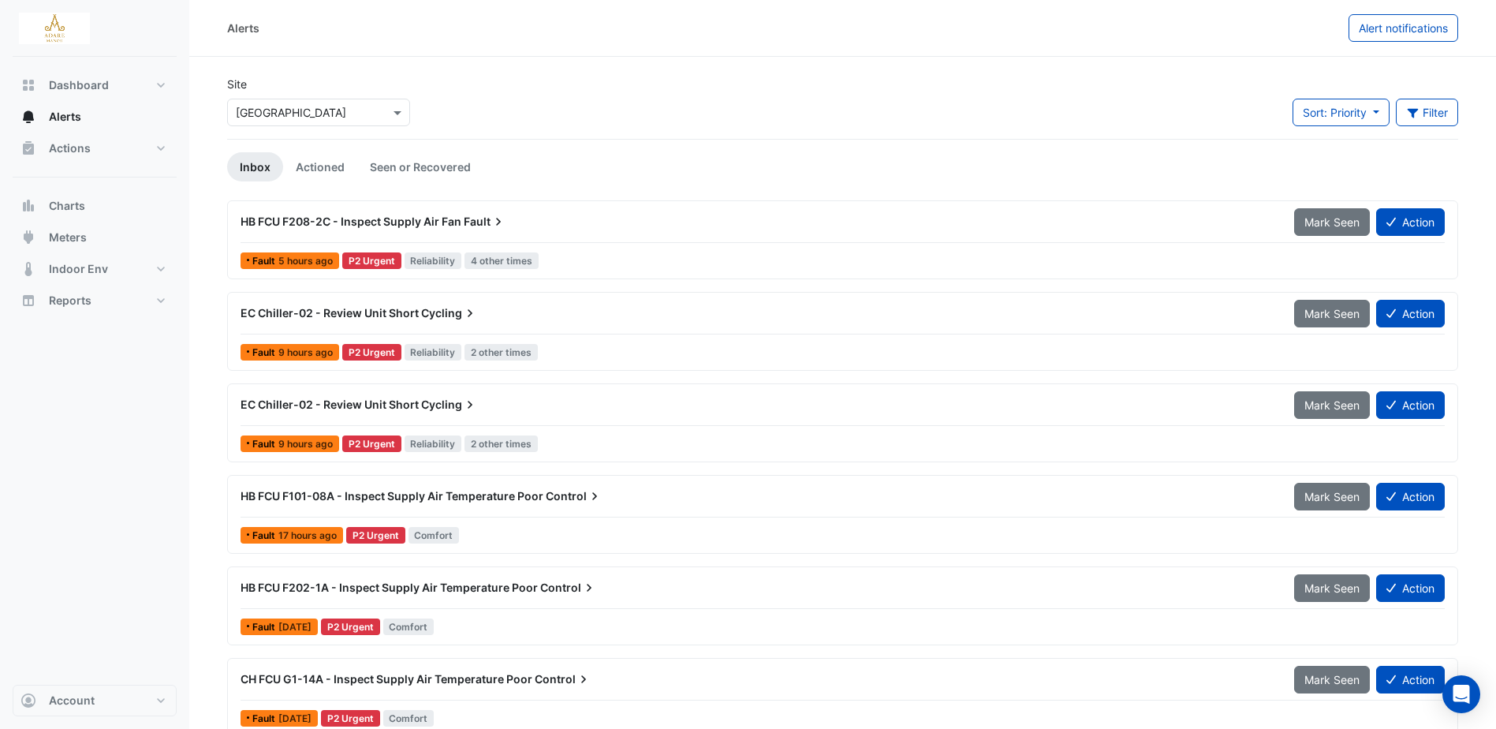
click at [390, 217] on span "HB FCU F208-2C - Inspect Supply Air Fan" at bounding box center [350, 220] width 221 height 13
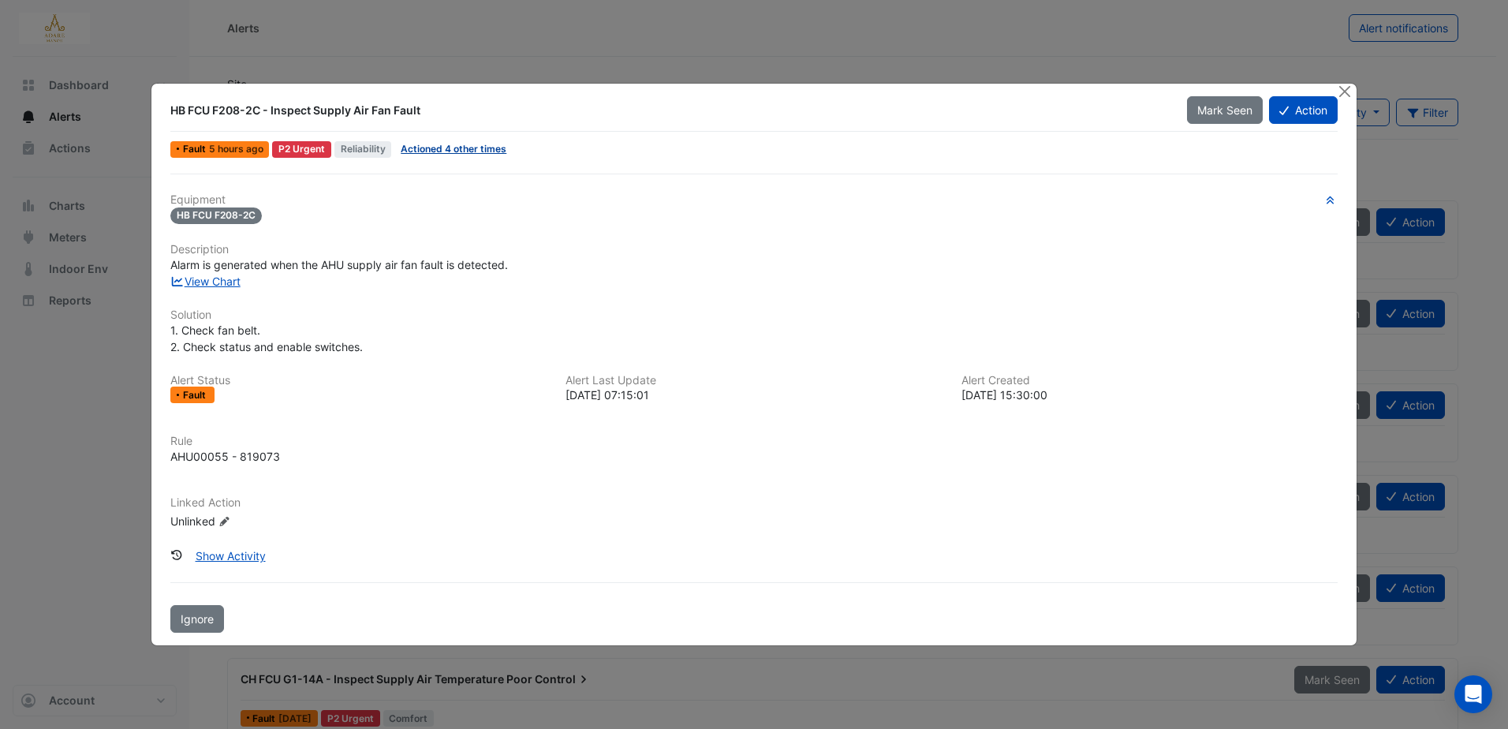
click at [463, 148] on link "Actioned 4 other times" at bounding box center [454, 149] width 106 height 12
click at [460, 141] on span "Actioned 4 other times" at bounding box center [453, 149] width 118 height 17
click at [459, 149] on link "Actioned 4 other times" at bounding box center [454, 149] width 106 height 12
click at [227, 279] on link "View Chart" at bounding box center [205, 280] width 70 height 13
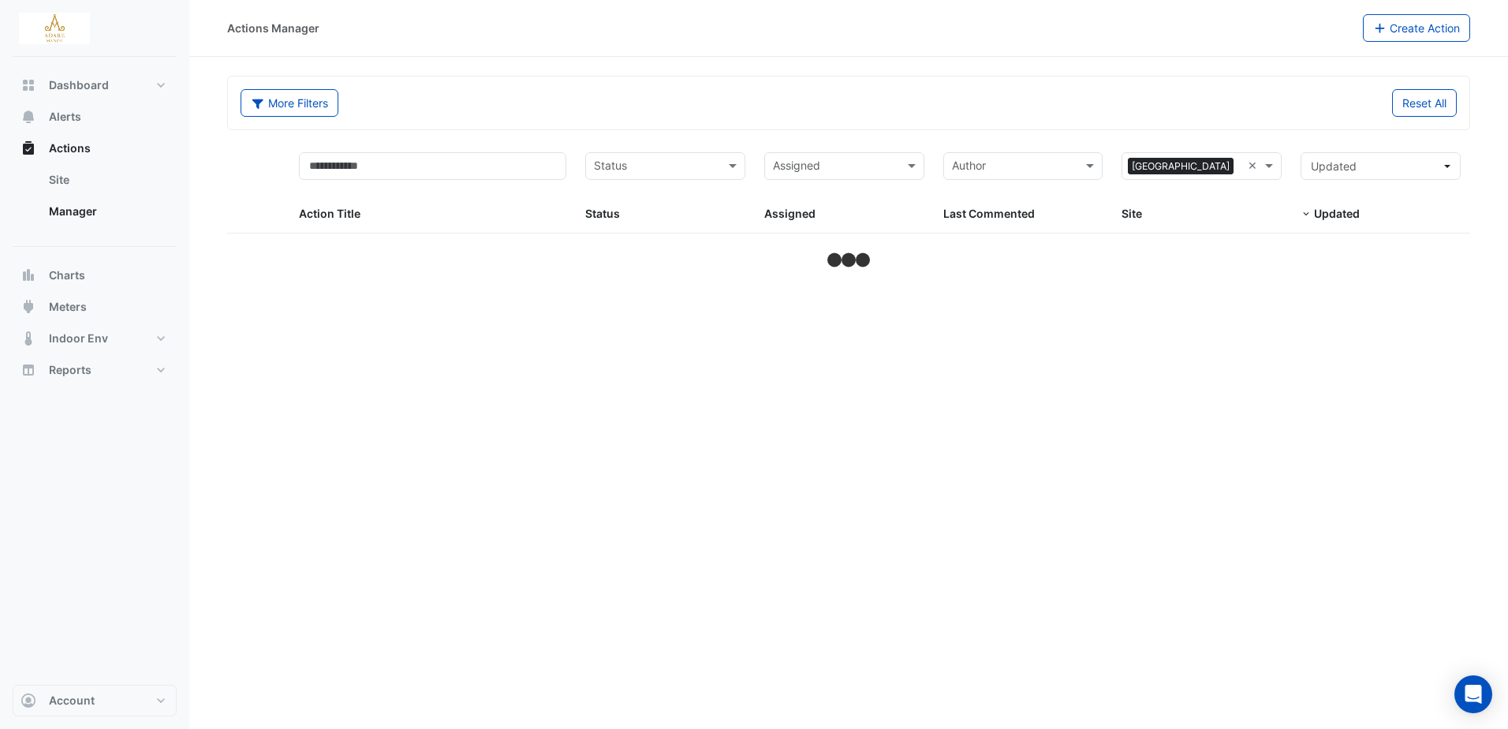
select select "***"
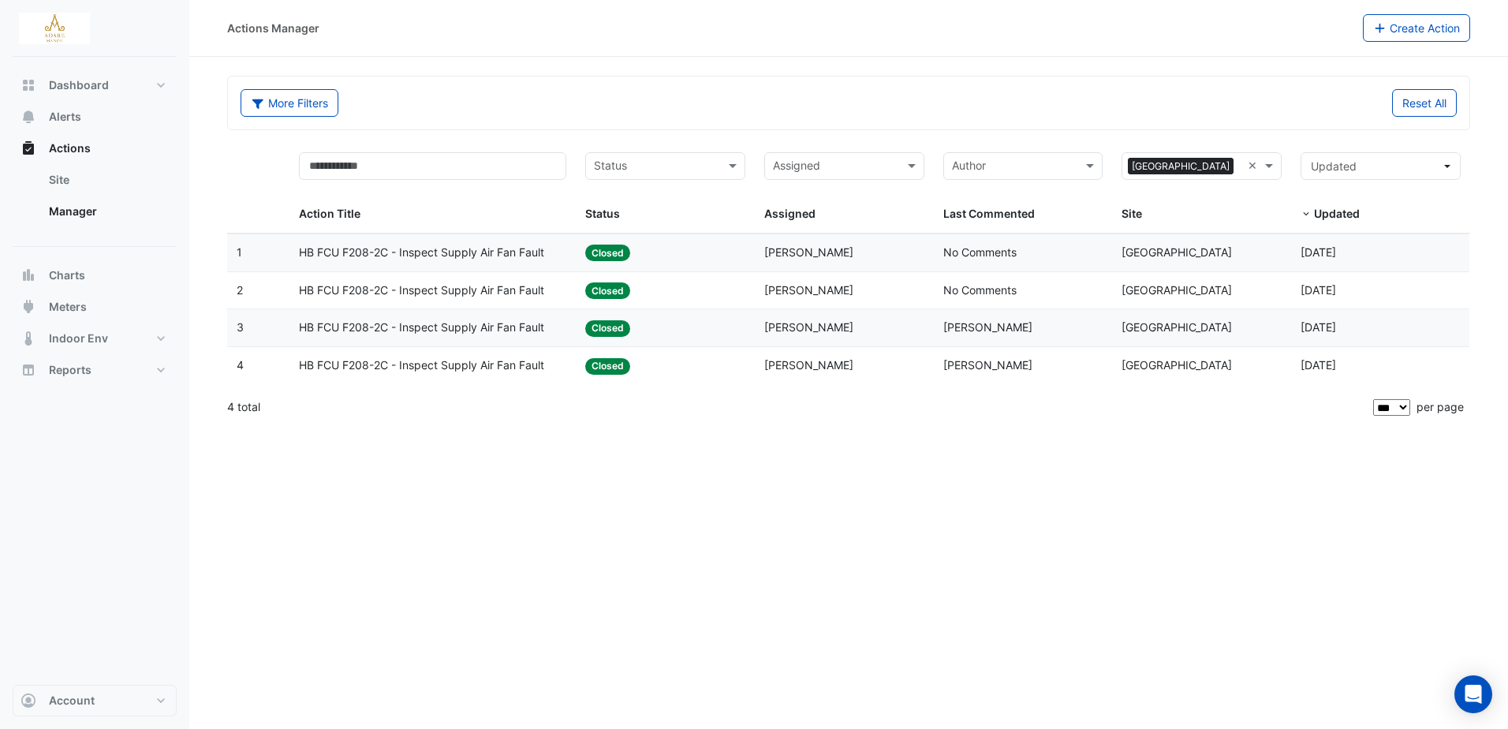
click at [493, 251] on span "HB FCU F208-2C - Inspect Supply Air Fan Fault" at bounding box center [421, 253] width 245 height 18
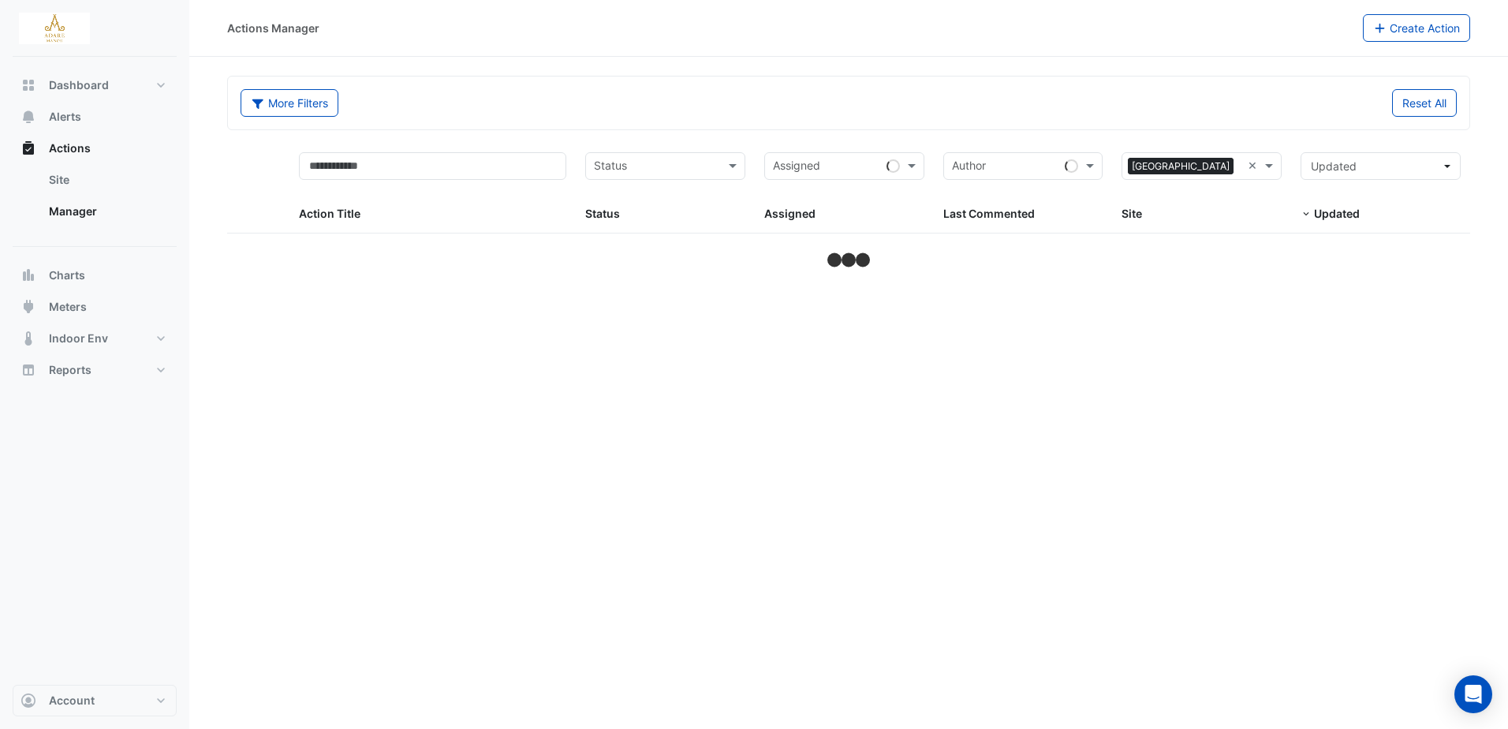
select select "***"
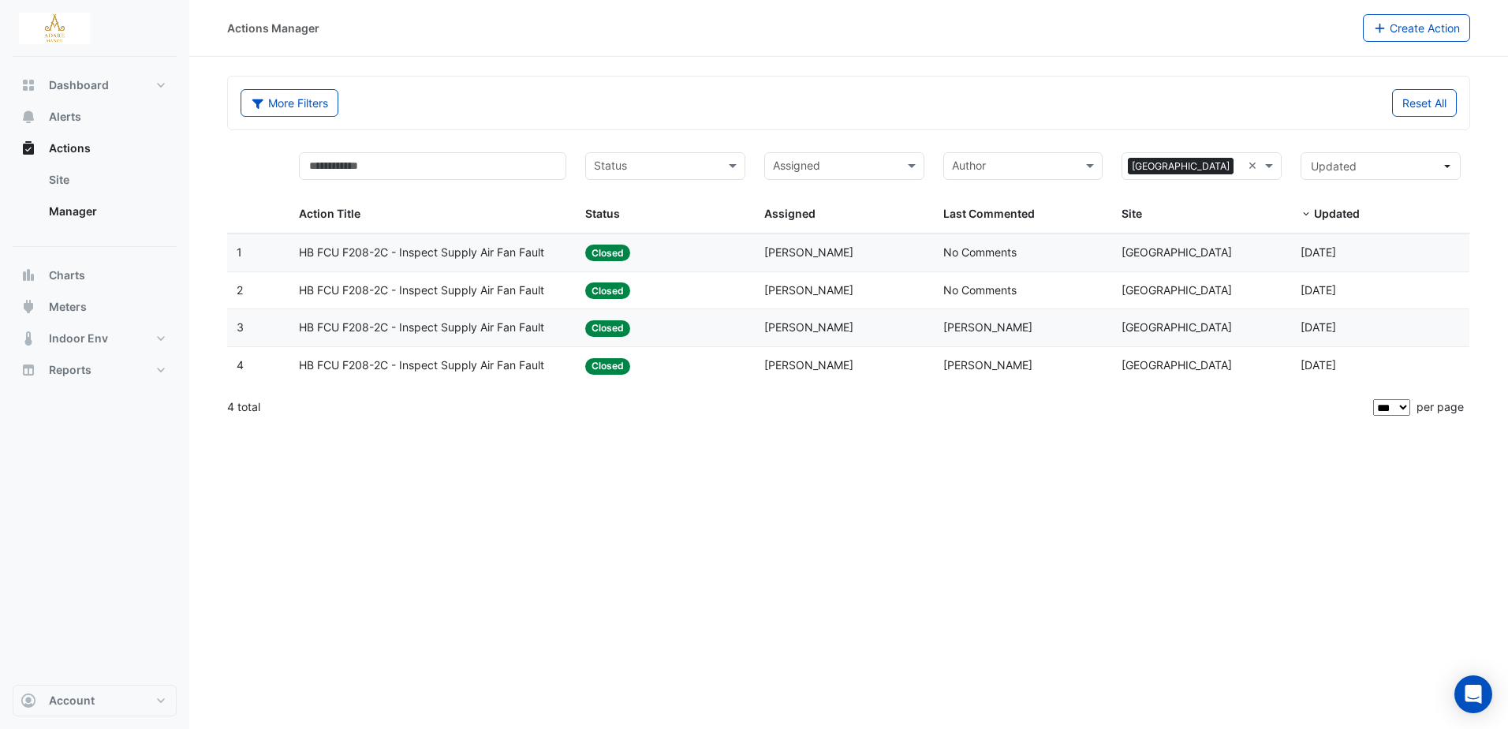
click at [368, 283] on span "HB FCU F208-2C - Inspect Supply Air Fan Fault" at bounding box center [421, 290] width 245 height 18
